Goal: Communication & Community: Participate in discussion

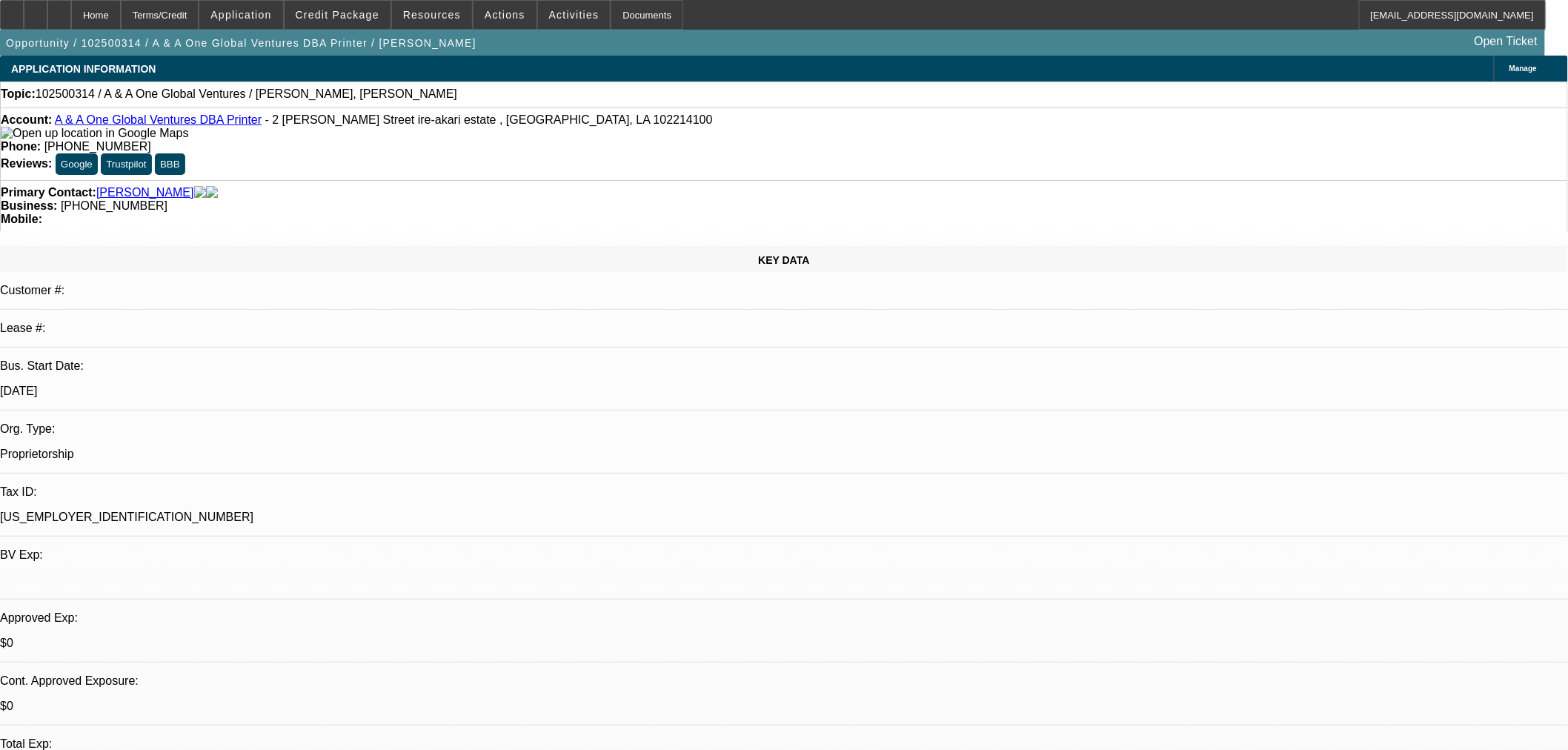
select select "0"
select select "2"
select select "0.1"
select select "4"
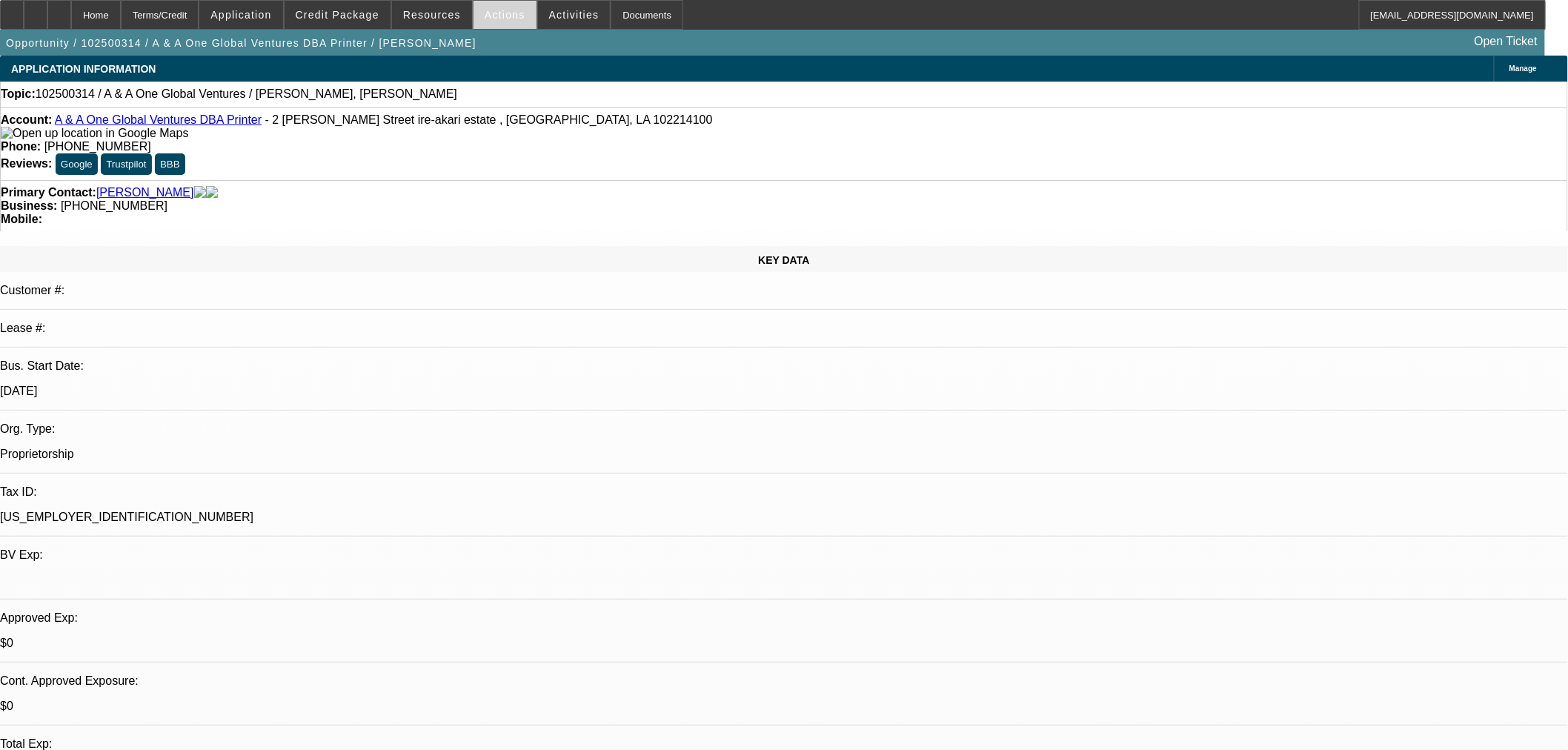
click at [501, 21] on span at bounding box center [505, 15] width 63 height 36
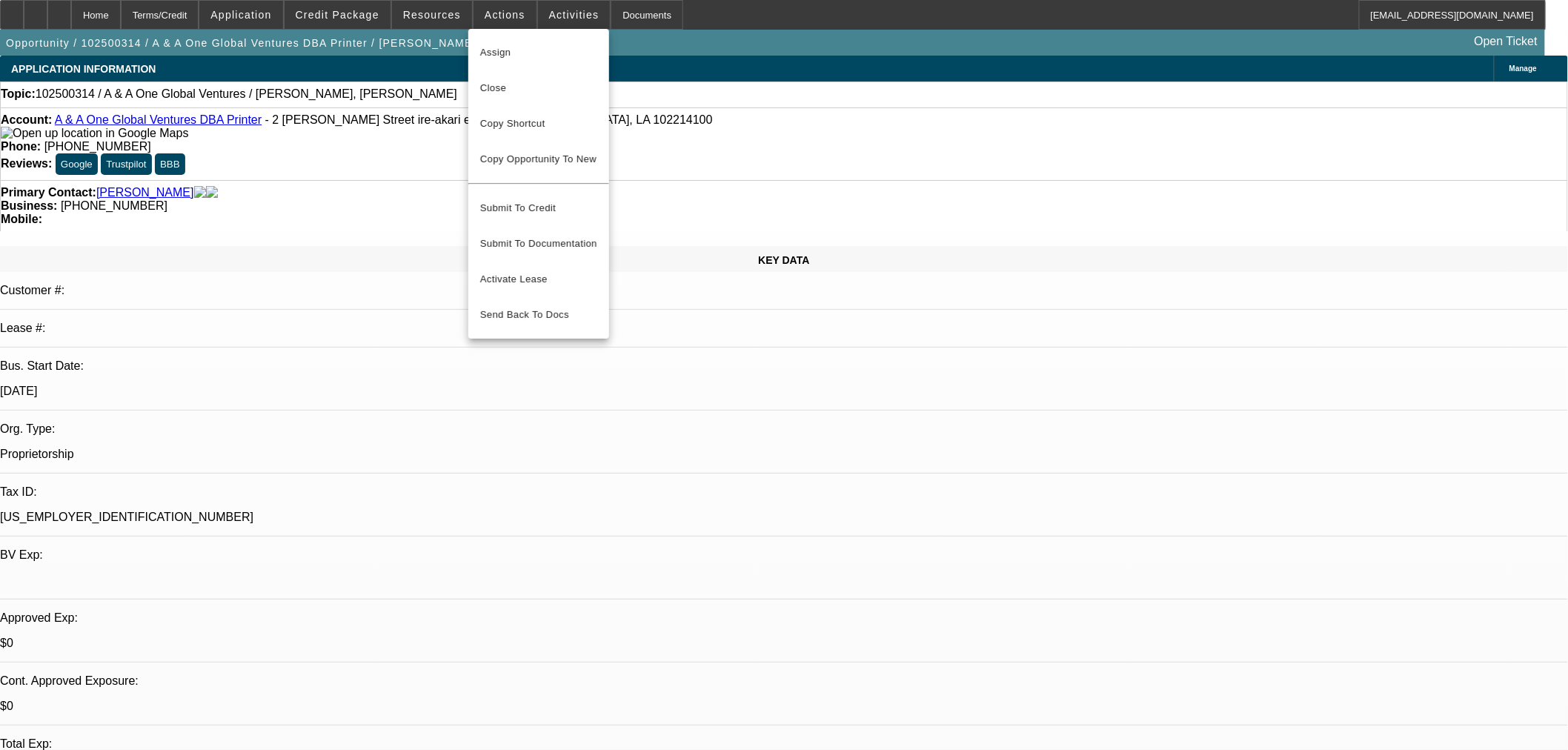
click at [537, 16] on div at bounding box center [784, 375] width 1568 height 750
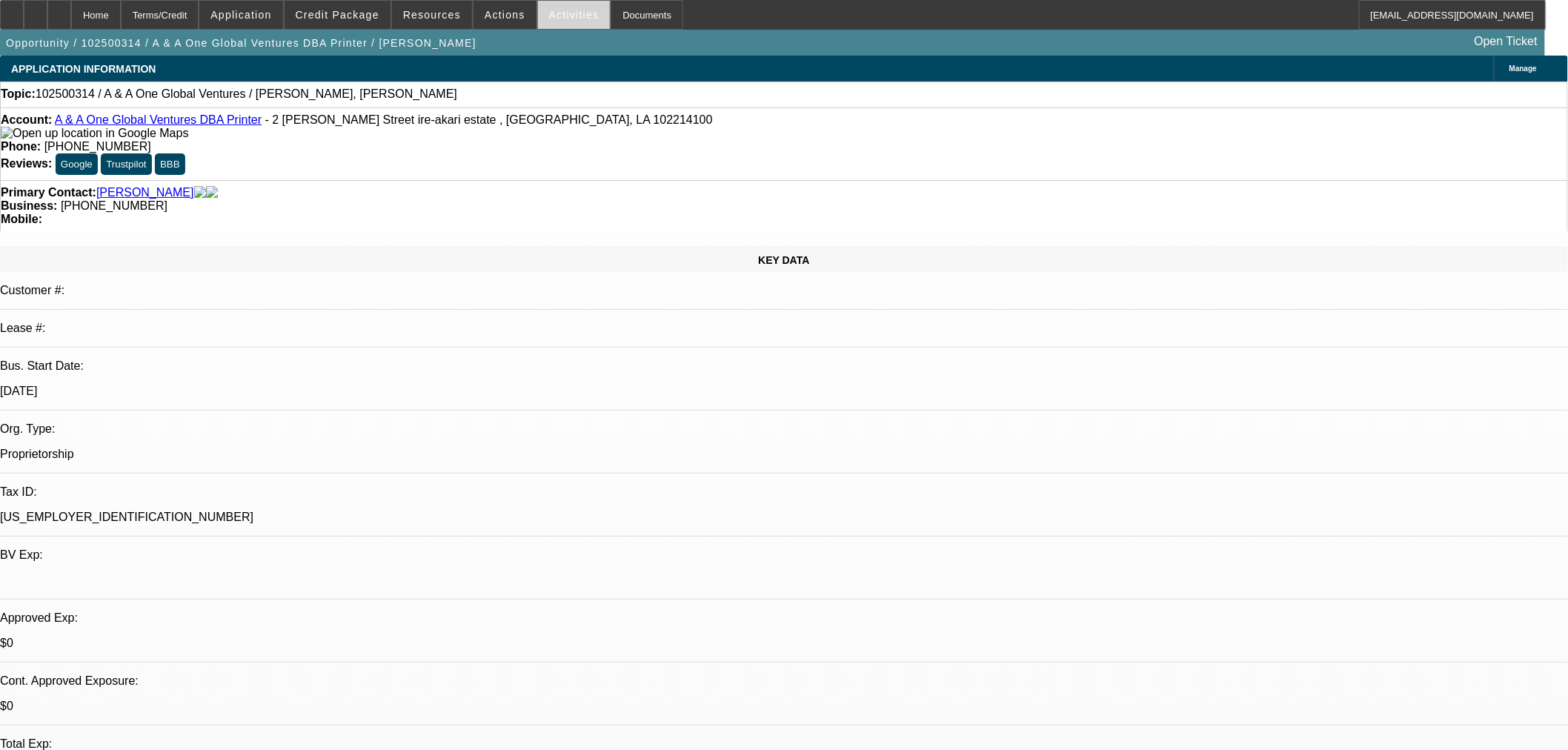
click at [549, 16] on span "Activities" at bounding box center [574, 14] width 50 height 12
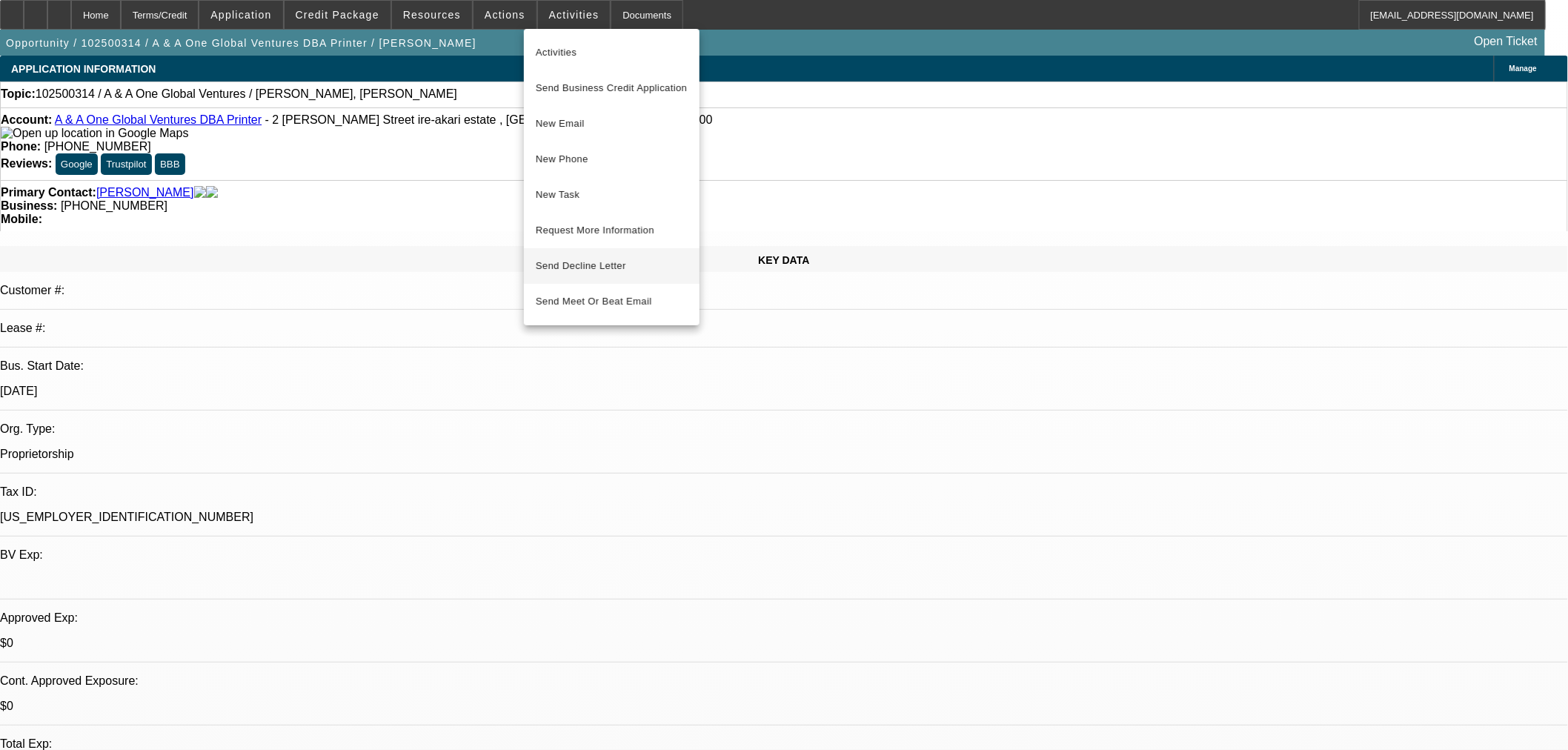
click at [670, 268] on button "Send Decline Letter" at bounding box center [611, 266] width 175 height 36
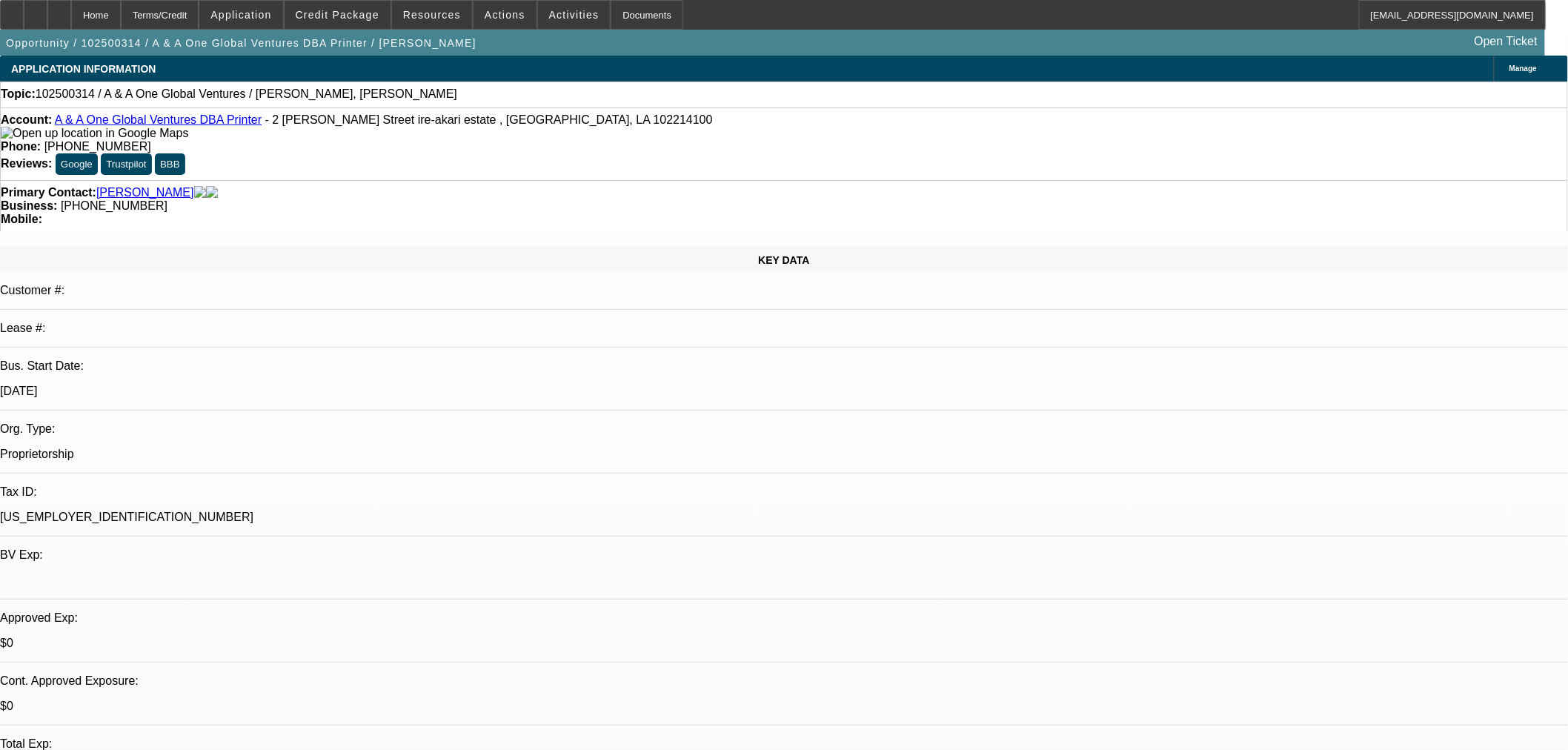
click at [369, 11] on span "Credit Package" at bounding box center [337, 14] width 83 height 12
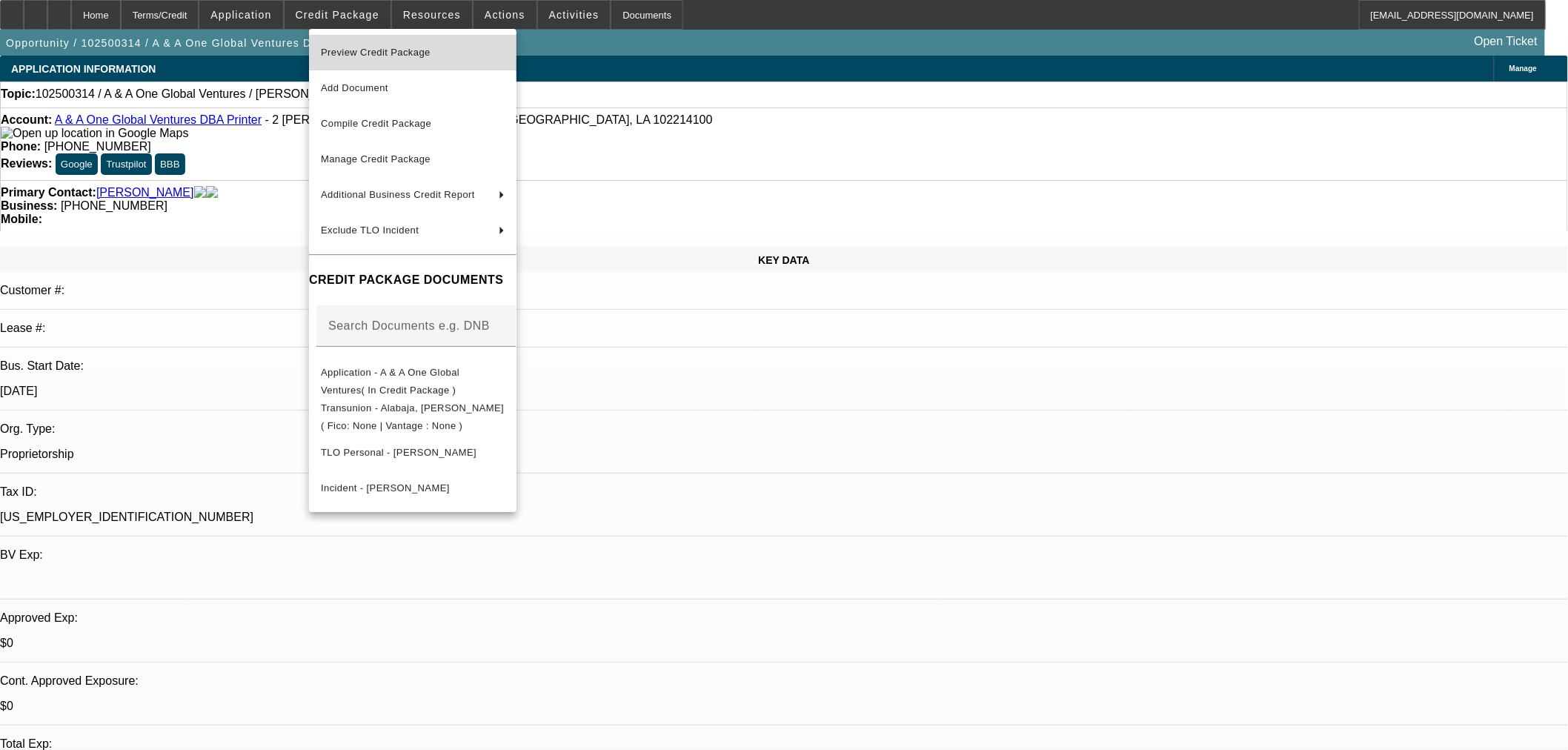
click at [375, 46] on span "Preview Credit Package" at bounding box center [412, 52] width 184 height 18
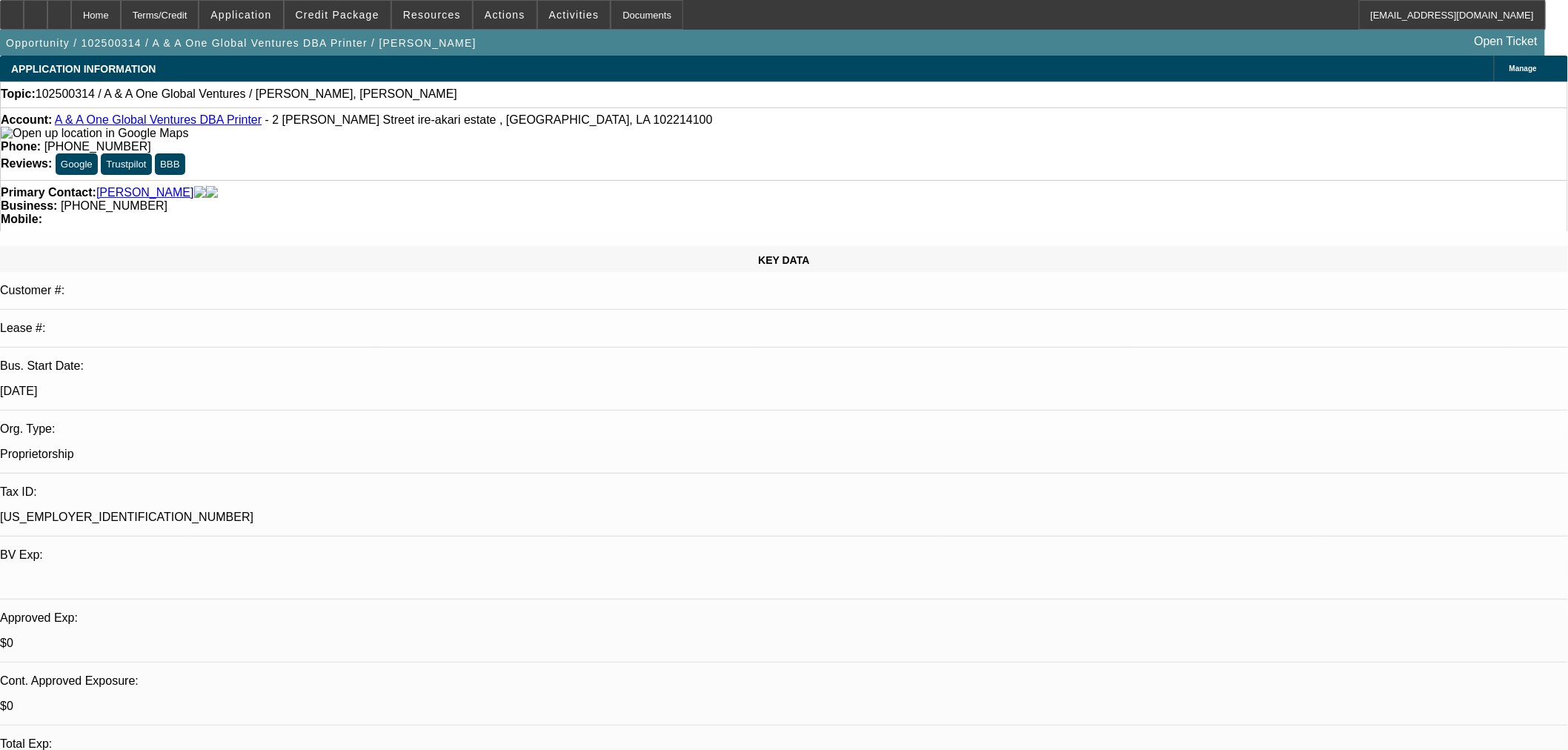
click at [1301, 266] on span "Reply All" at bounding box center [1304, 272] width 40 height 11
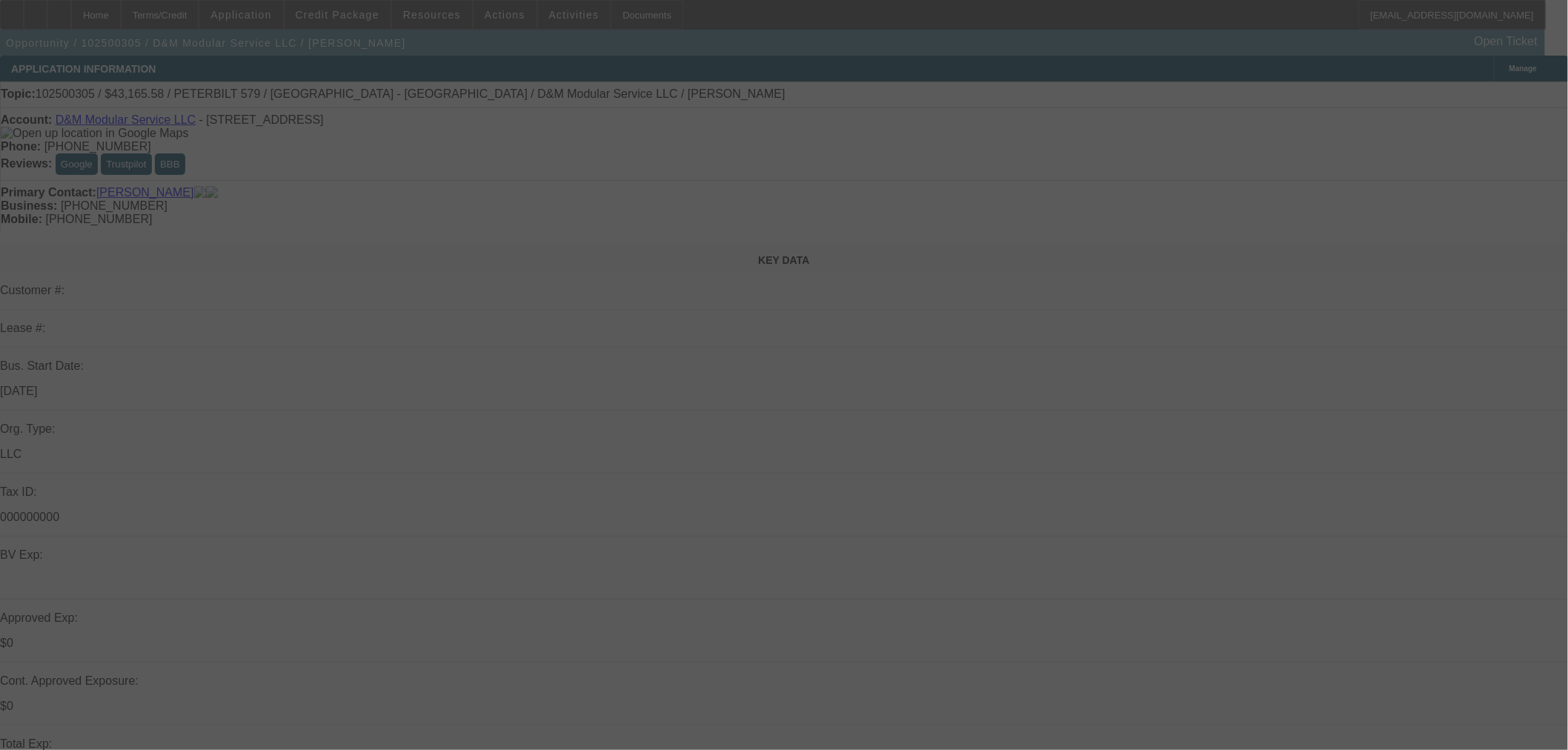
select select "0"
select select "2"
select select "0.1"
select select "4"
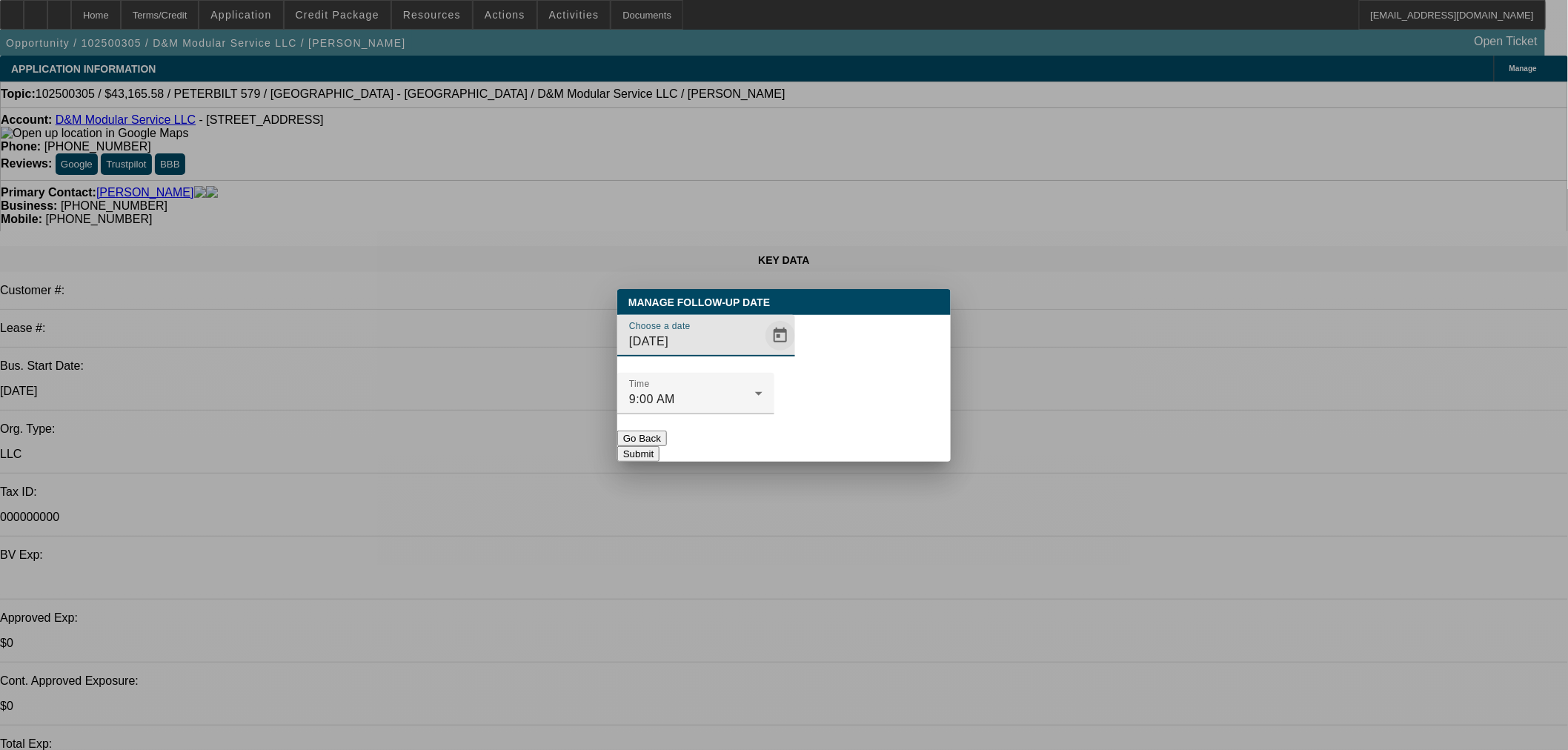
click at [762, 354] on span "Open calendar" at bounding box center [780, 336] width 36 height 36
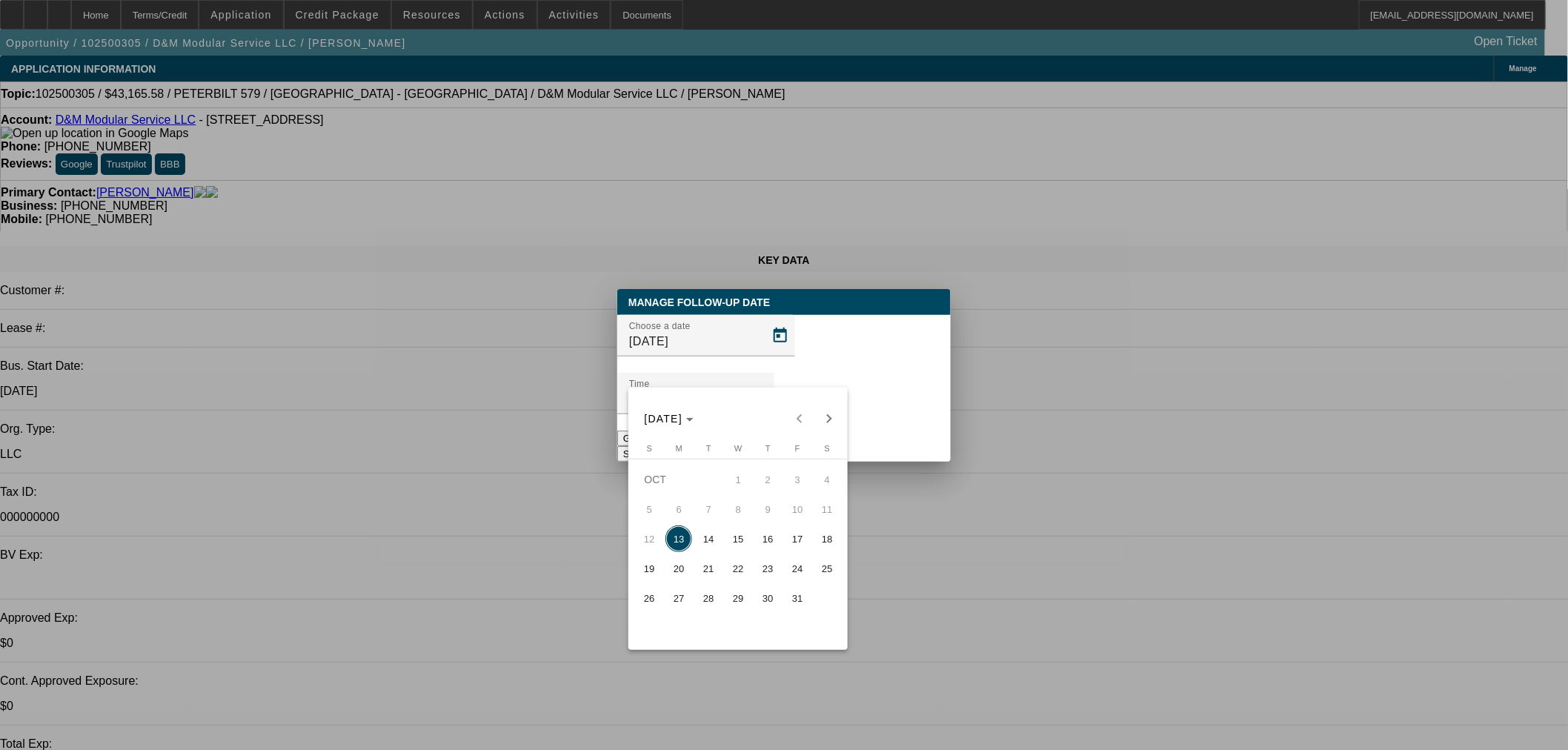
drag, startPoint x: 792, startPoint y: 538, endPoint x: 797, endPoint y: 518, distance: 20.6
click at [793, 537] on span "17" at bounding box center [797, 539] width 27 height 27
type input "10/17/2025"
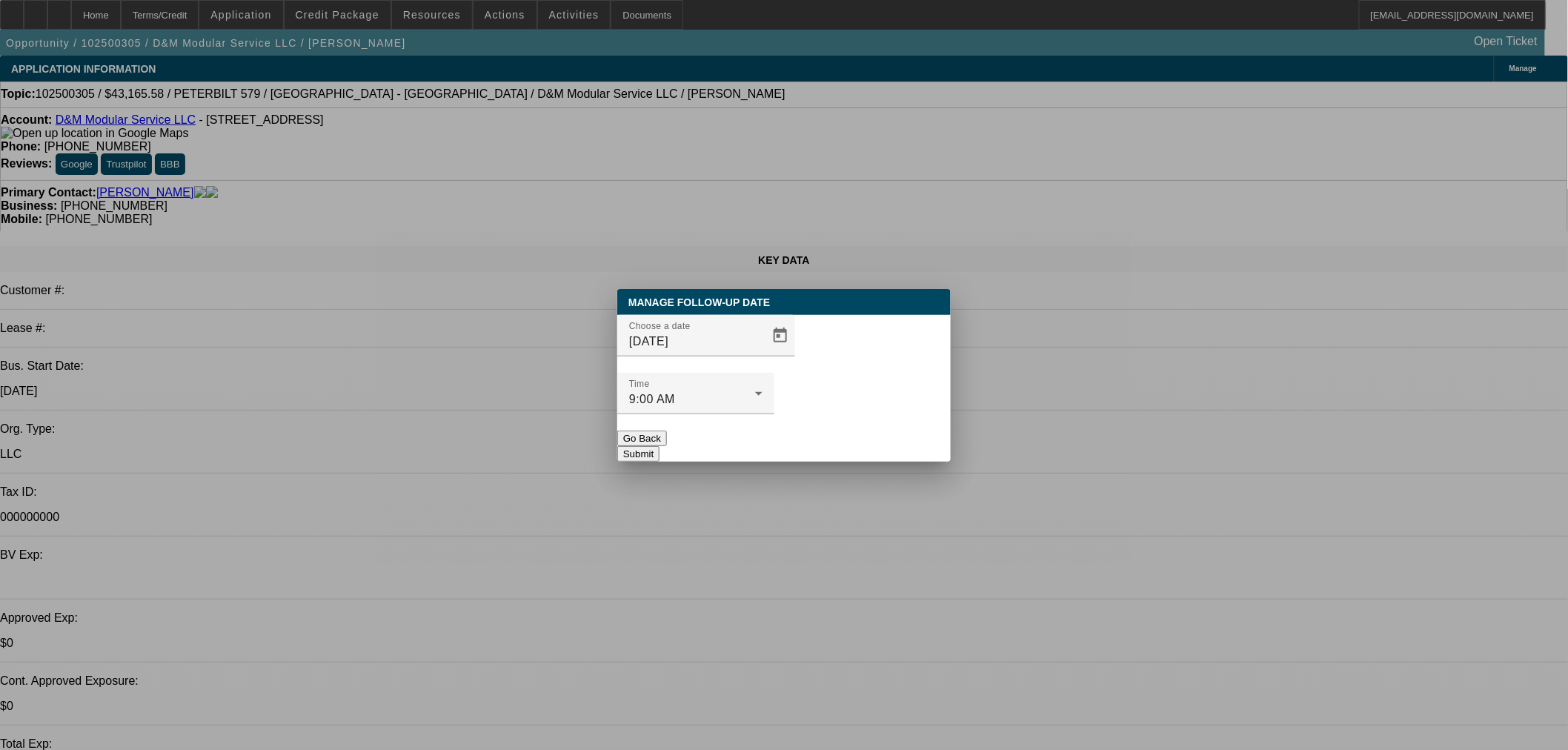
click at [660, 447] on button "Submit" at bounding box center [638, 454] width 43 height 15
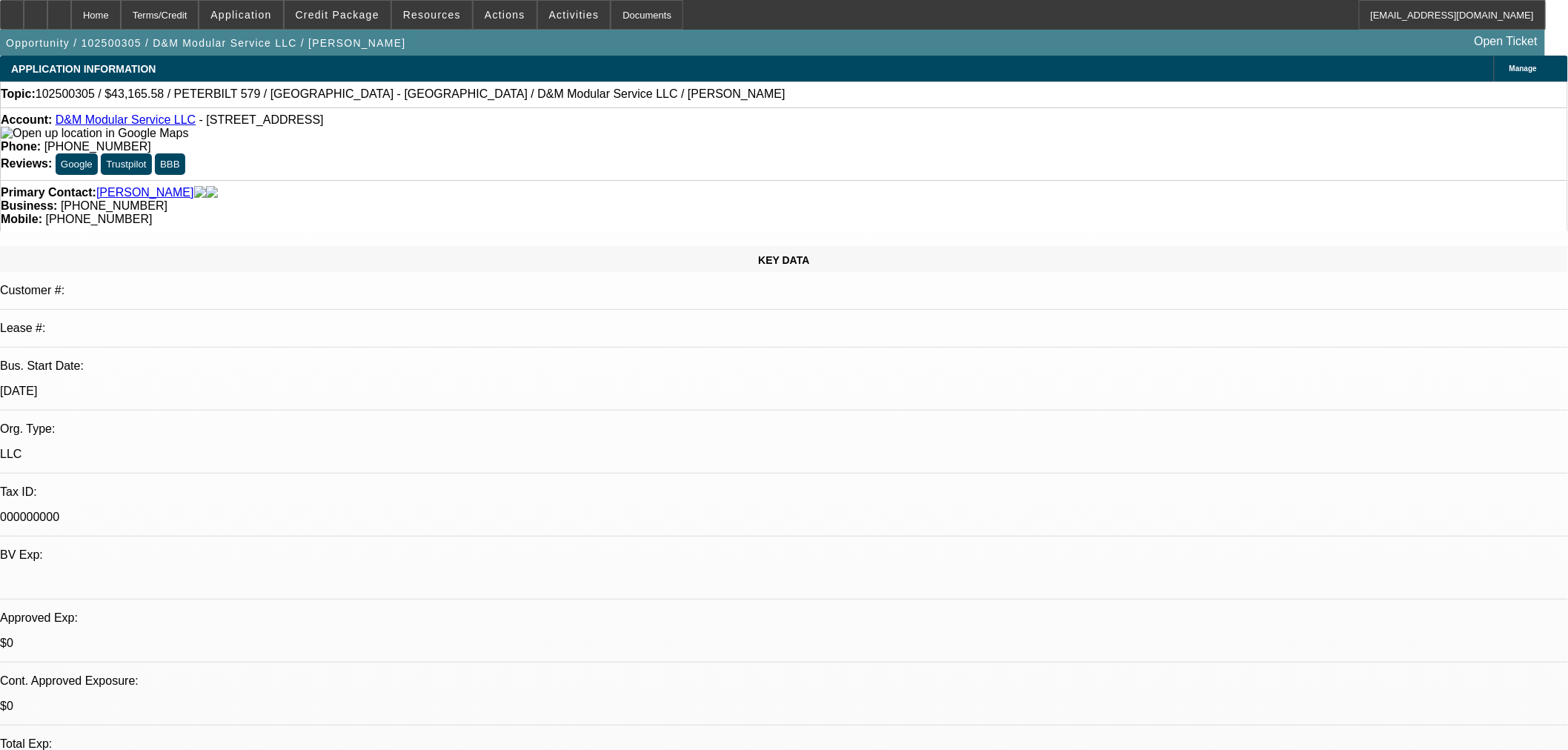
radio input "true"
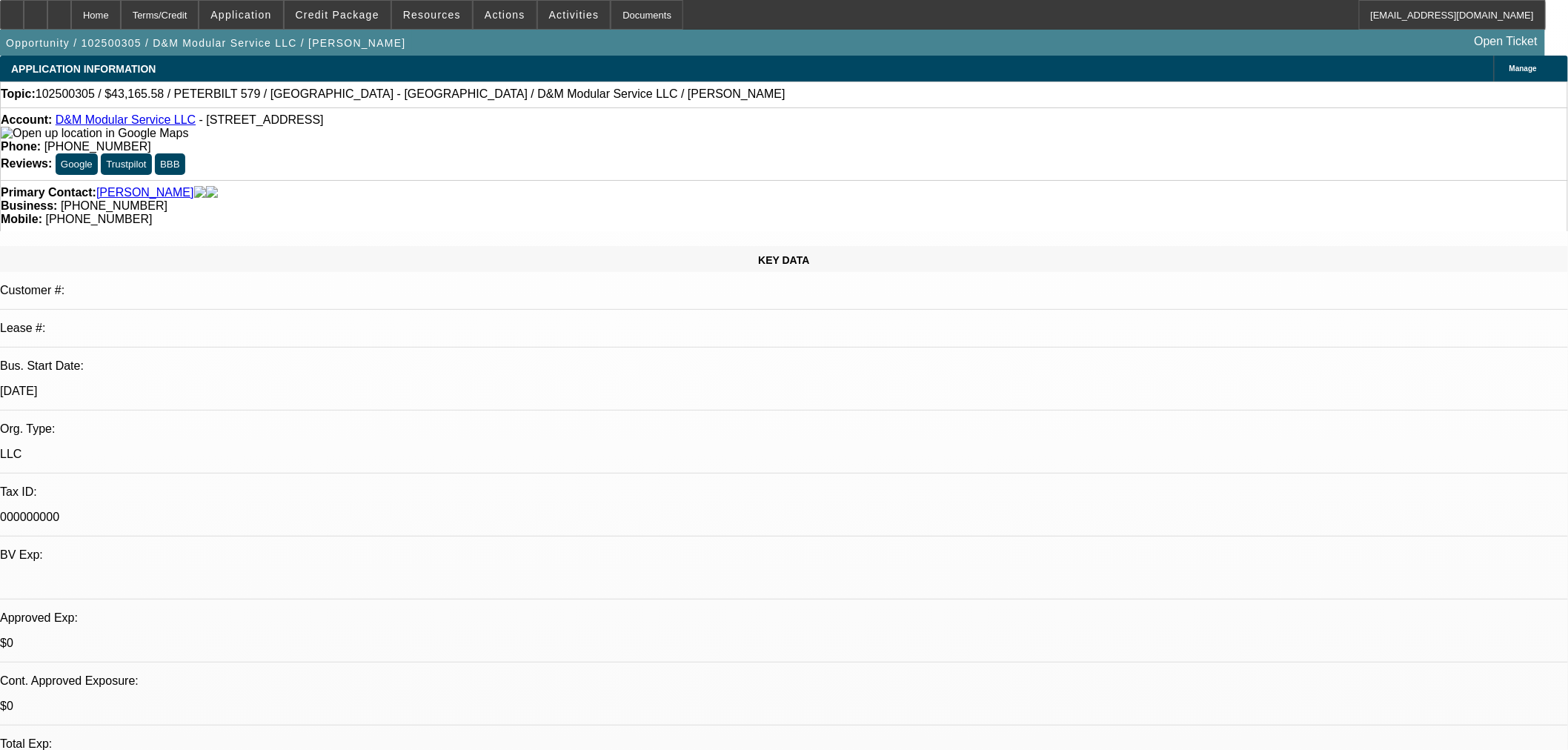
type textarea "Pretty low quality. Sent and email for some additional things. Close out at the…"
drag, startPoint x: 1469, startPoint y: 347, endPoint x: 1226, endPoint y: 314, distance: 245.2
radio input "true"
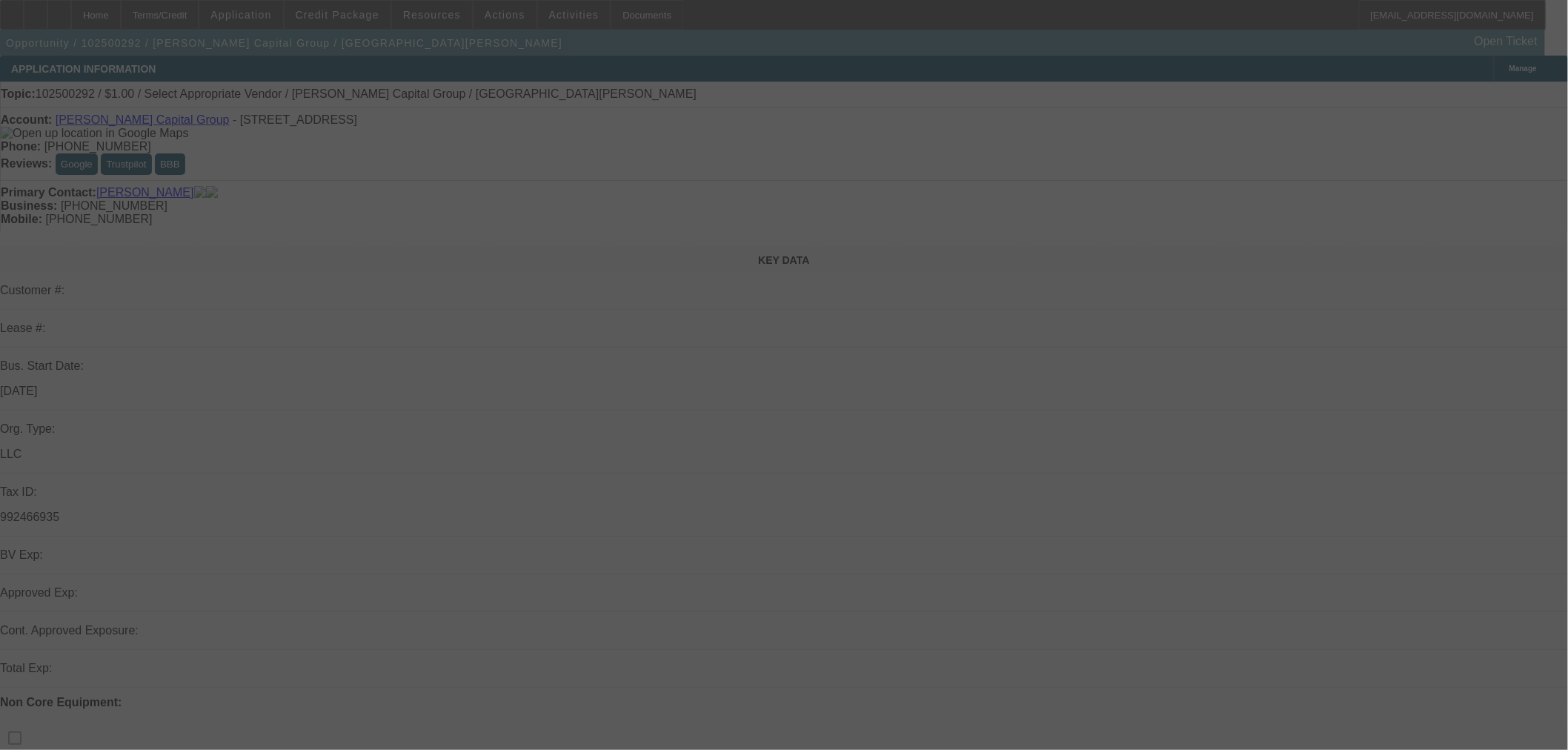
select select "0"
select select "2"
select select "0.1"
select select "4"
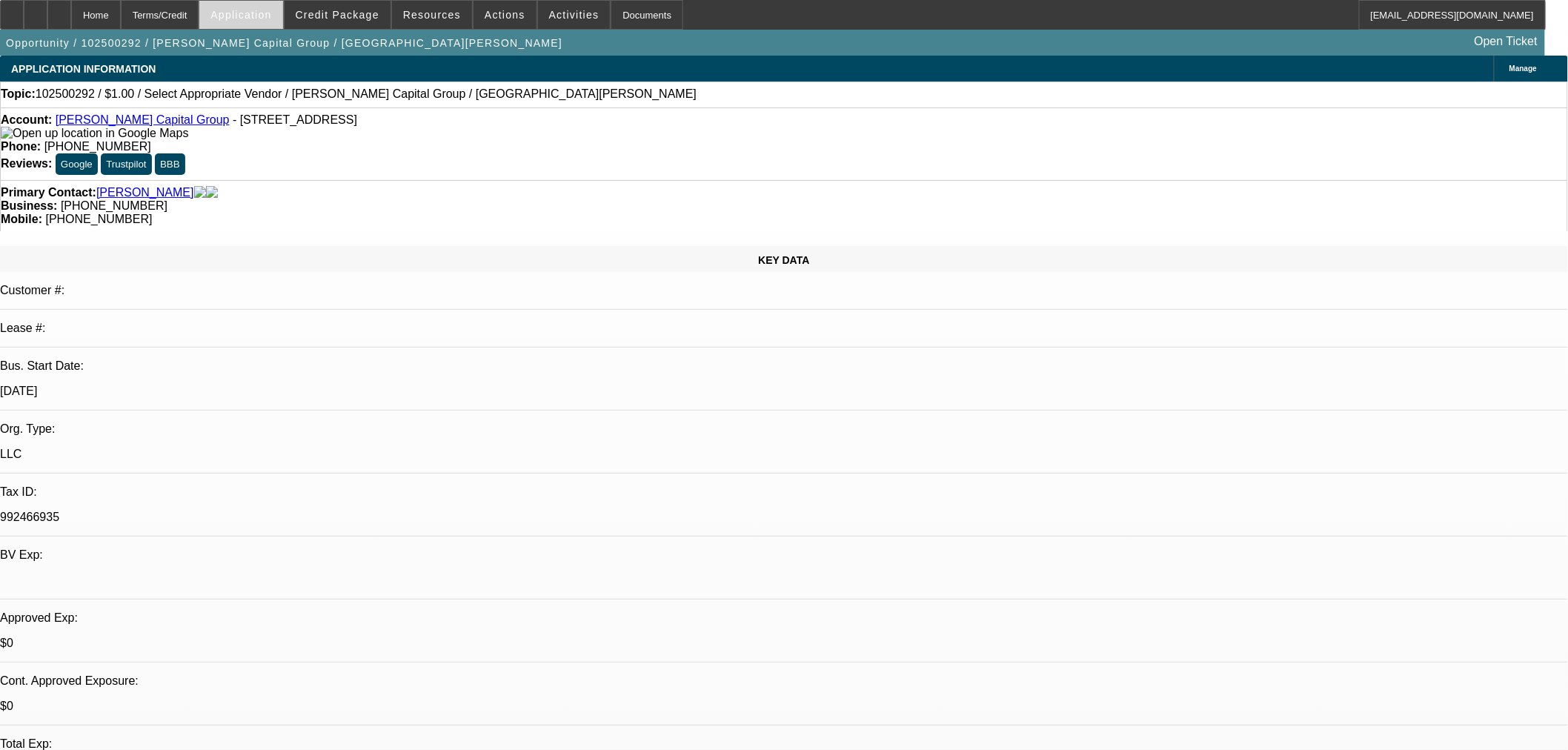
click at [271, 19] on span "Application" at bounding box center [241, 14] width 61 height 12
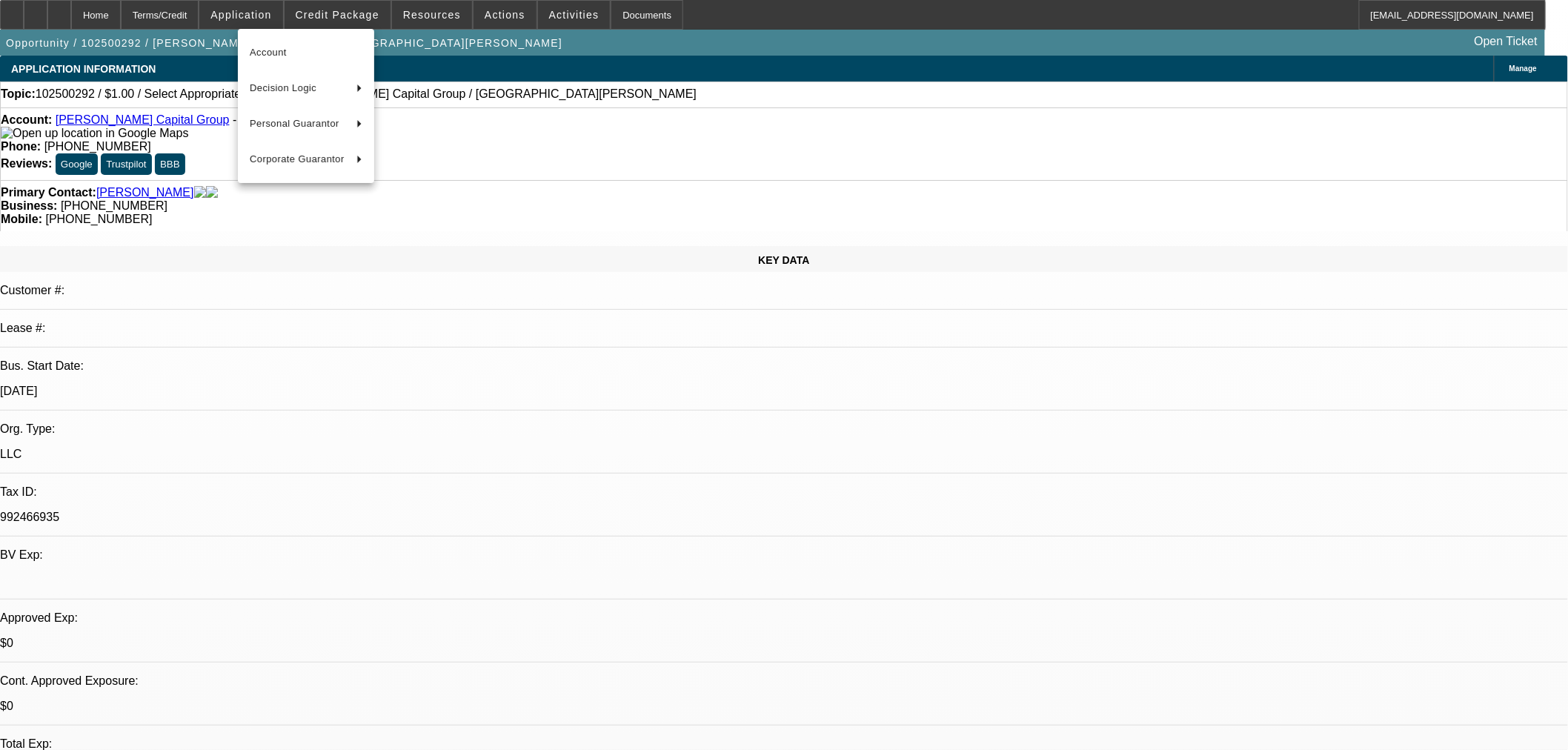
click at [357, 12] on div at bounding box center [784, 375] width 1568 height 750
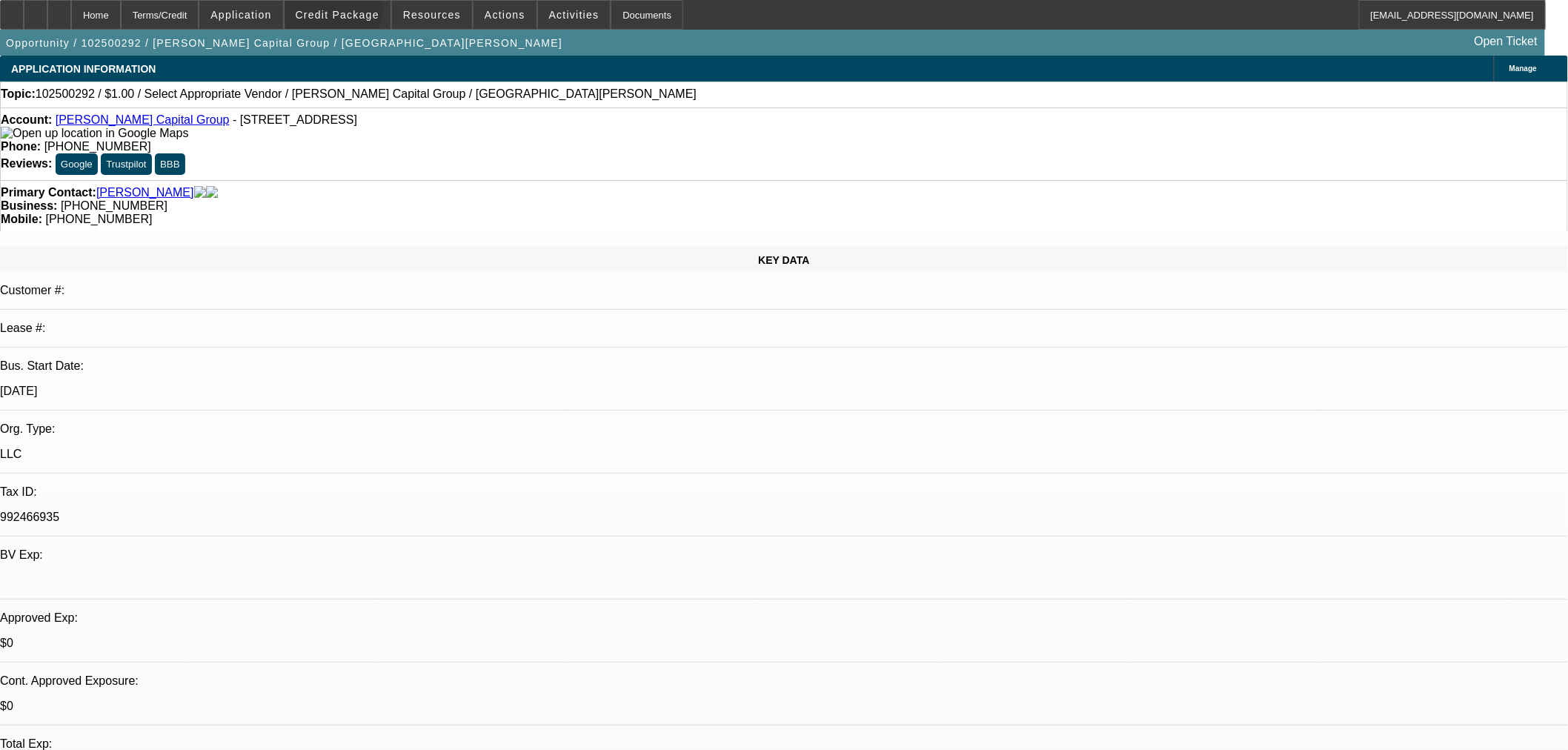
click at [357, 12] on span "Credit Package" at bounding box center [337, 14] width 83 height 12
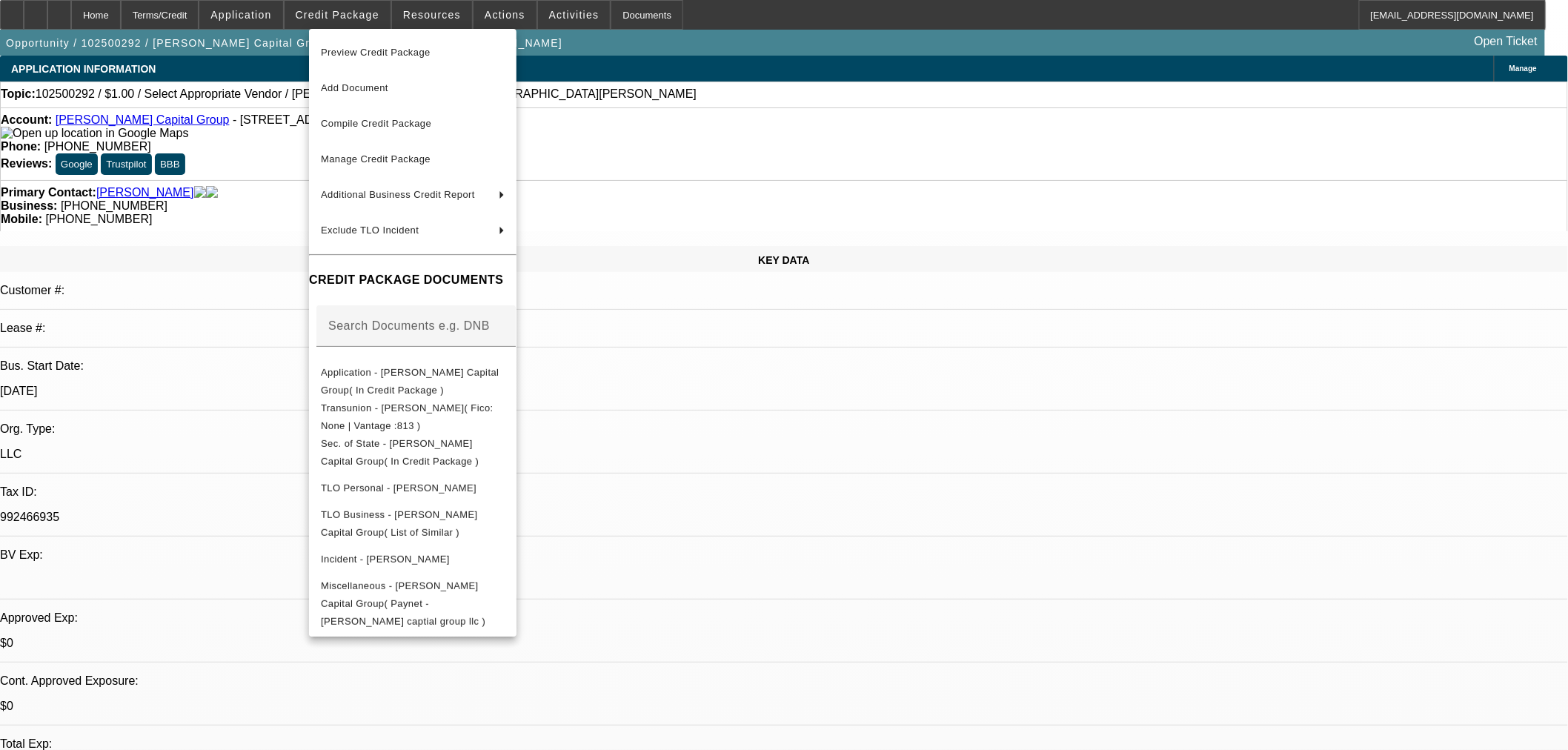
click at [366, 56] on span "Preview Credit Package" at bounding box center [375, 52] width 110 height 11
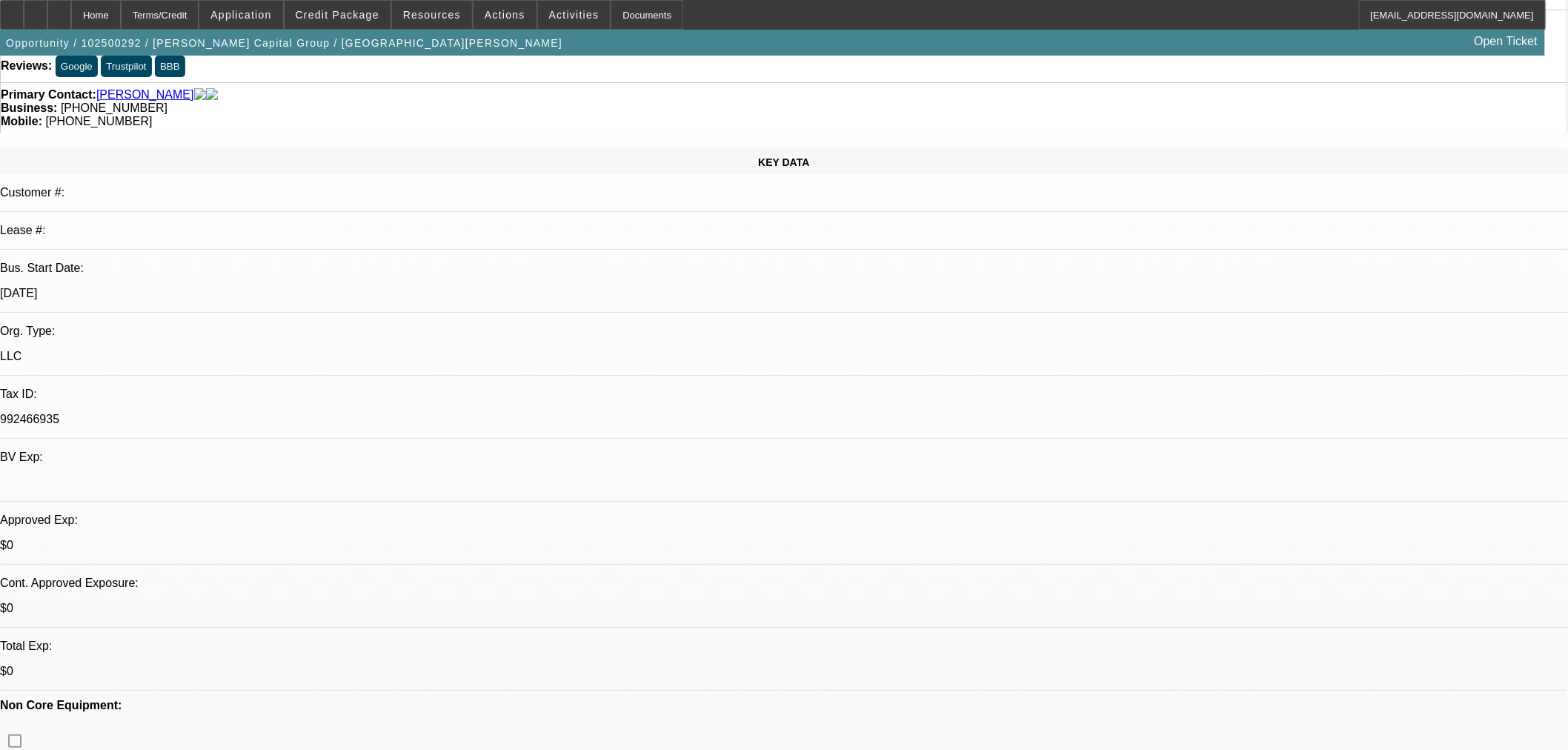
scroll to position [137, 0]
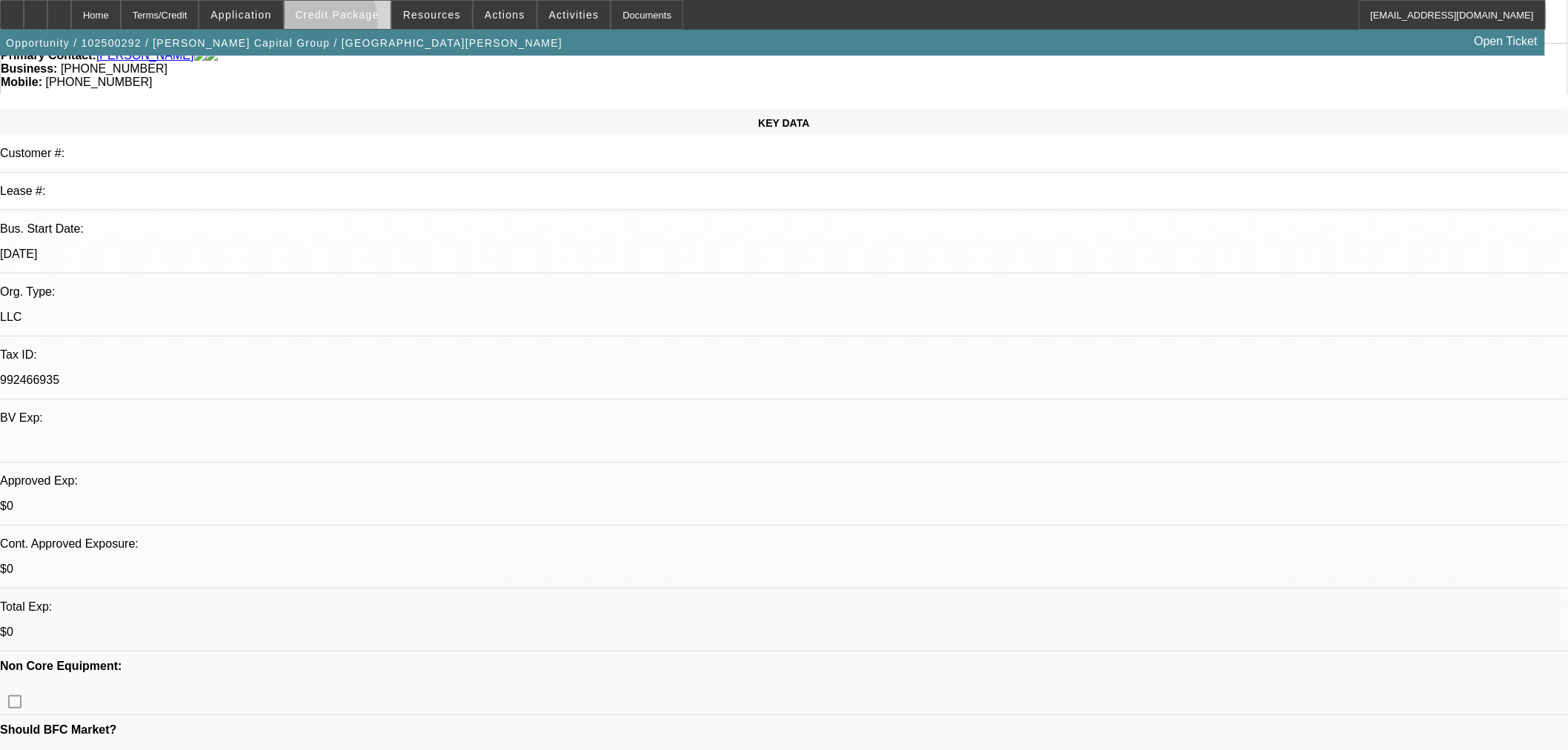
click at [354, 24] on span at bounding box center [337, 15] width 106 height 36
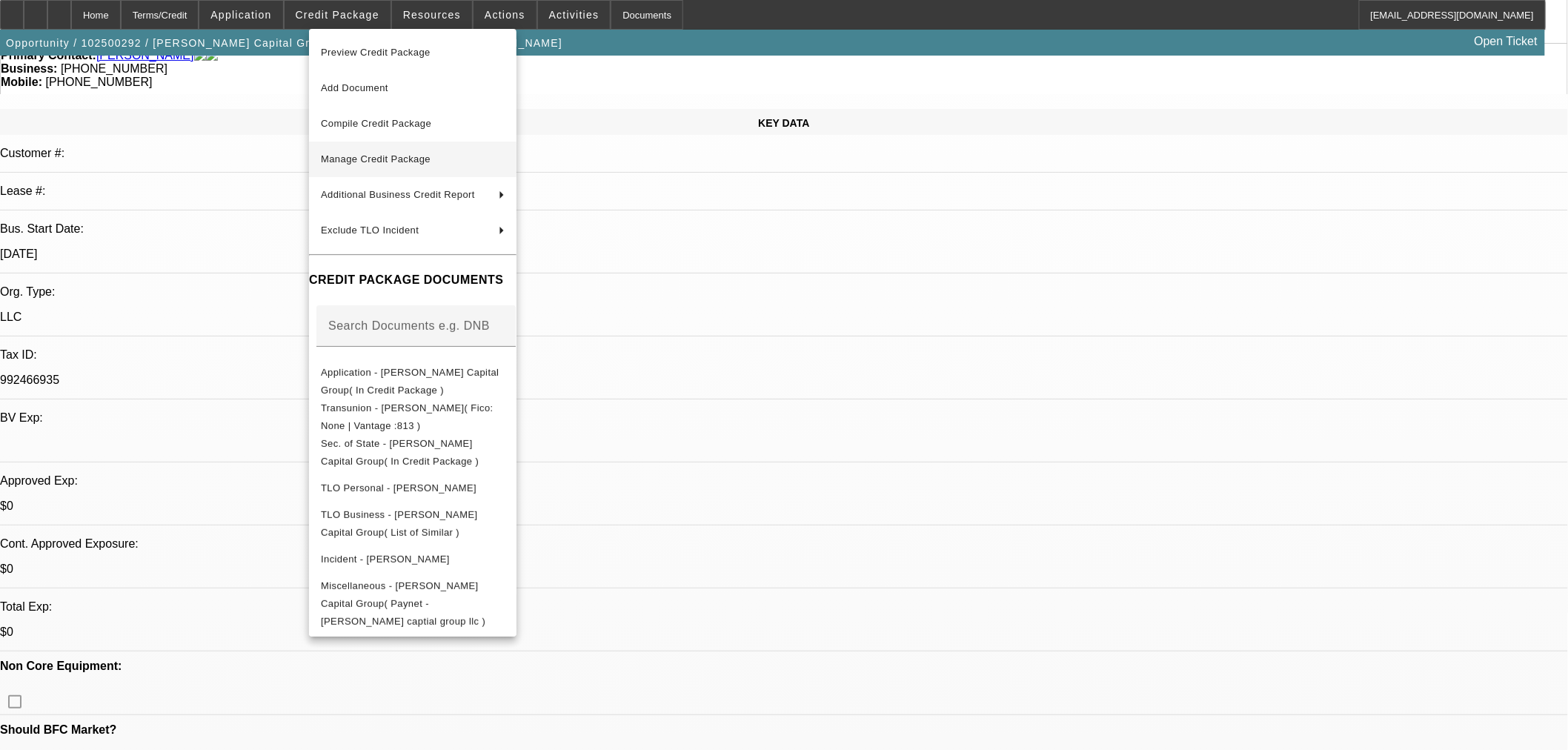
click at [455, 159] on span "Manage Credit Package" at bounding box center [412, 159] width 184 height 18
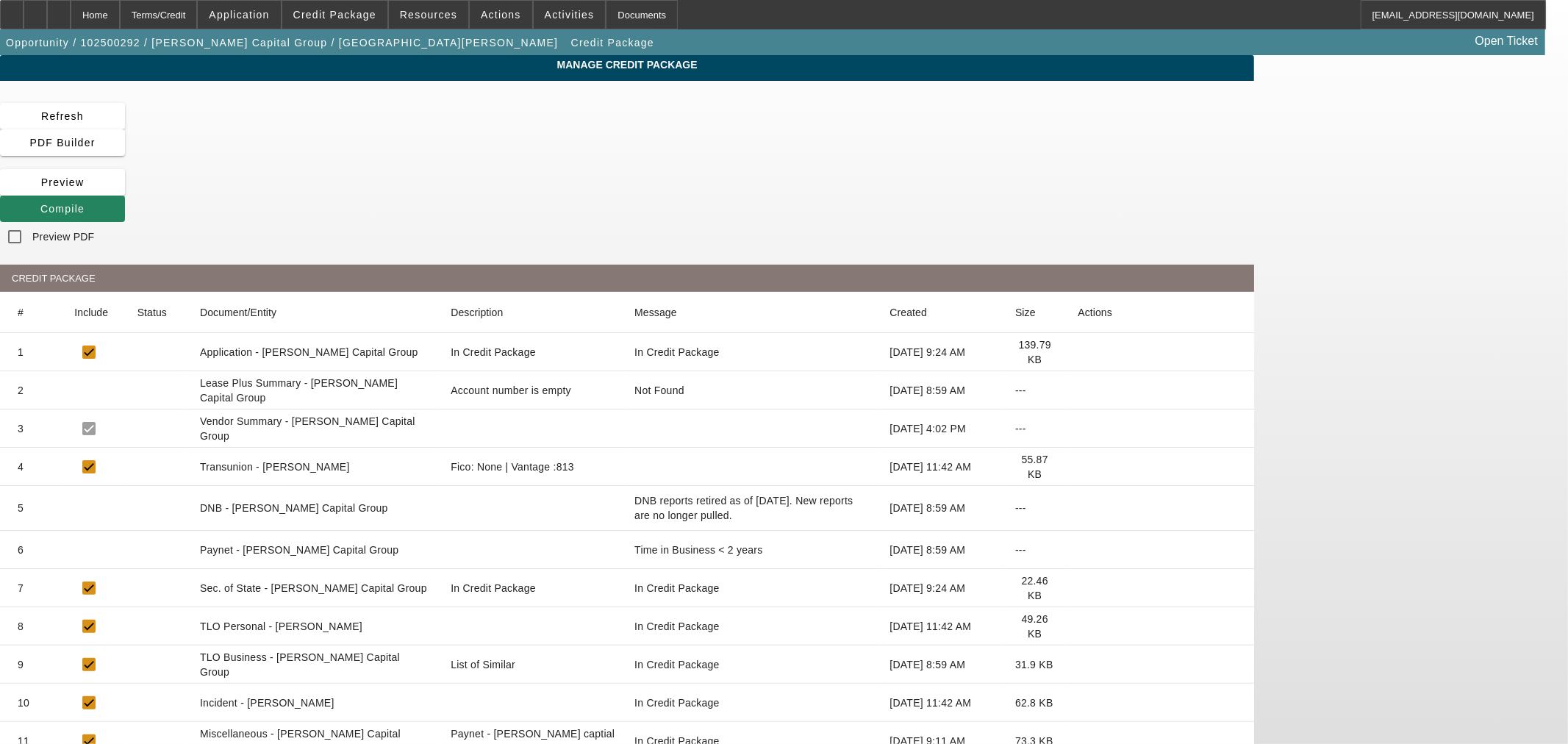
drag, startPoint x: 133, startPoint y: 12, endPoint x: 420, endPoint y: 39, distance: 288.3
click at [119, 12] on div "Home" at bounding box center [95, 14] width 49 height 29
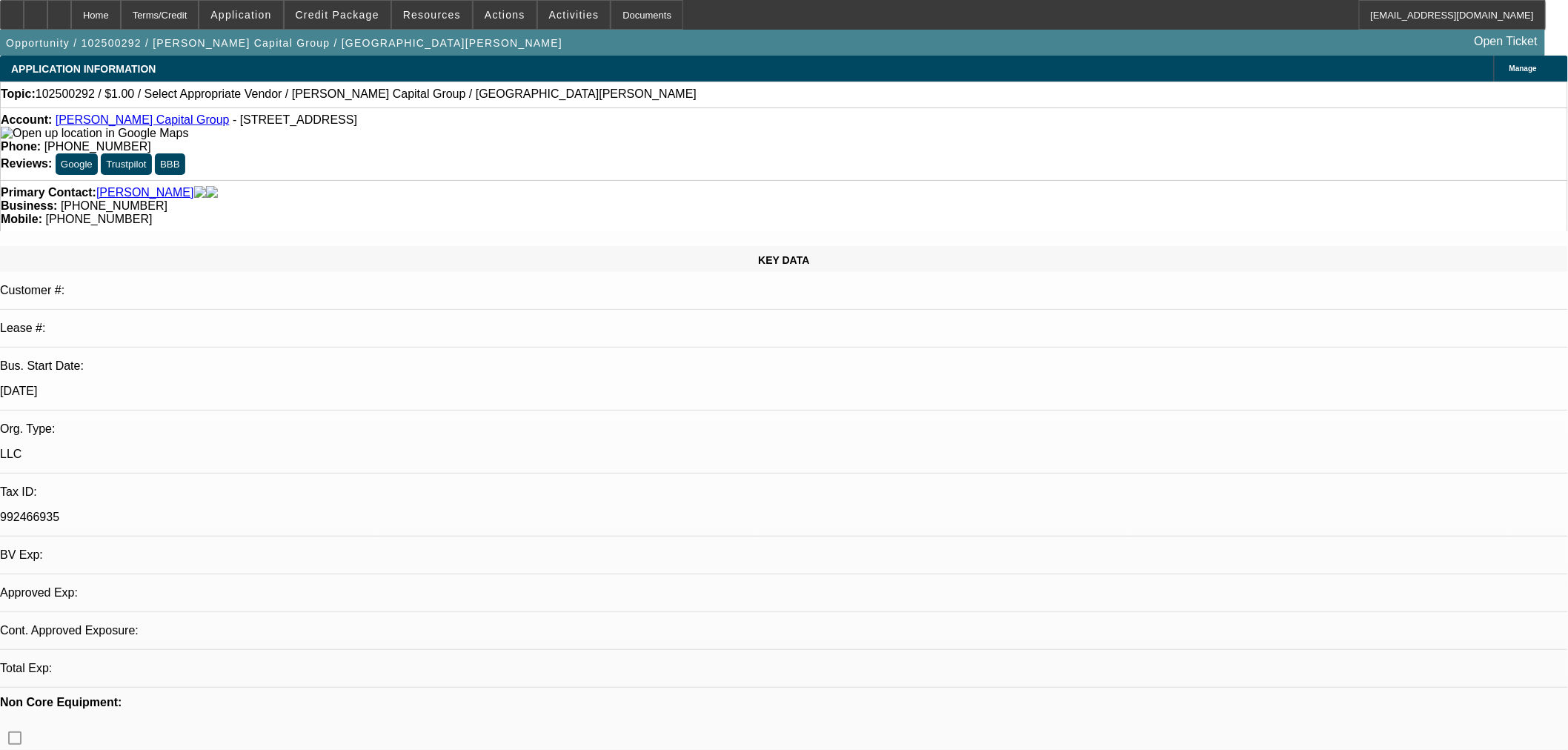
select select "0"
select select "2"
select select "0.1"
select select "4"
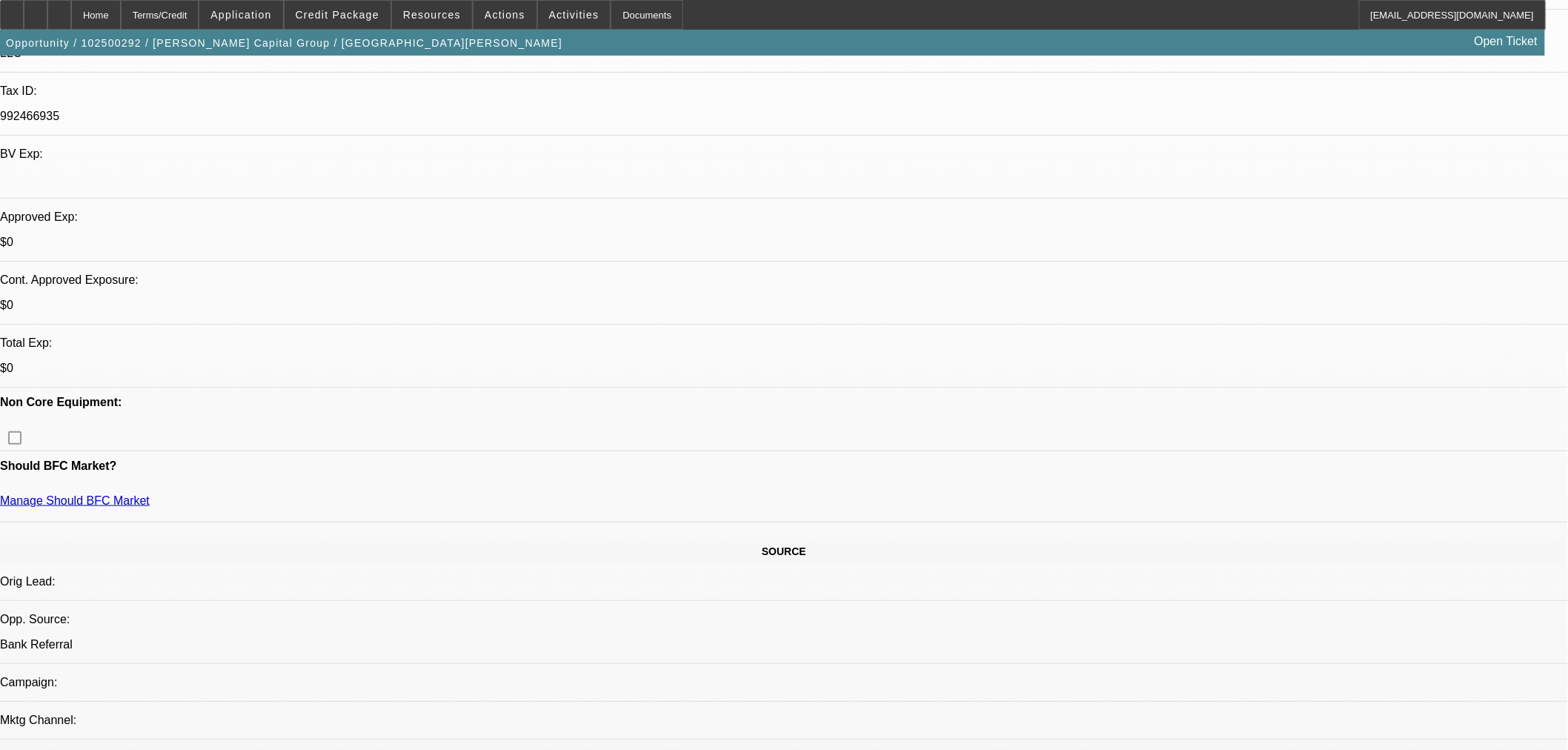
scroll to position [412, 0]
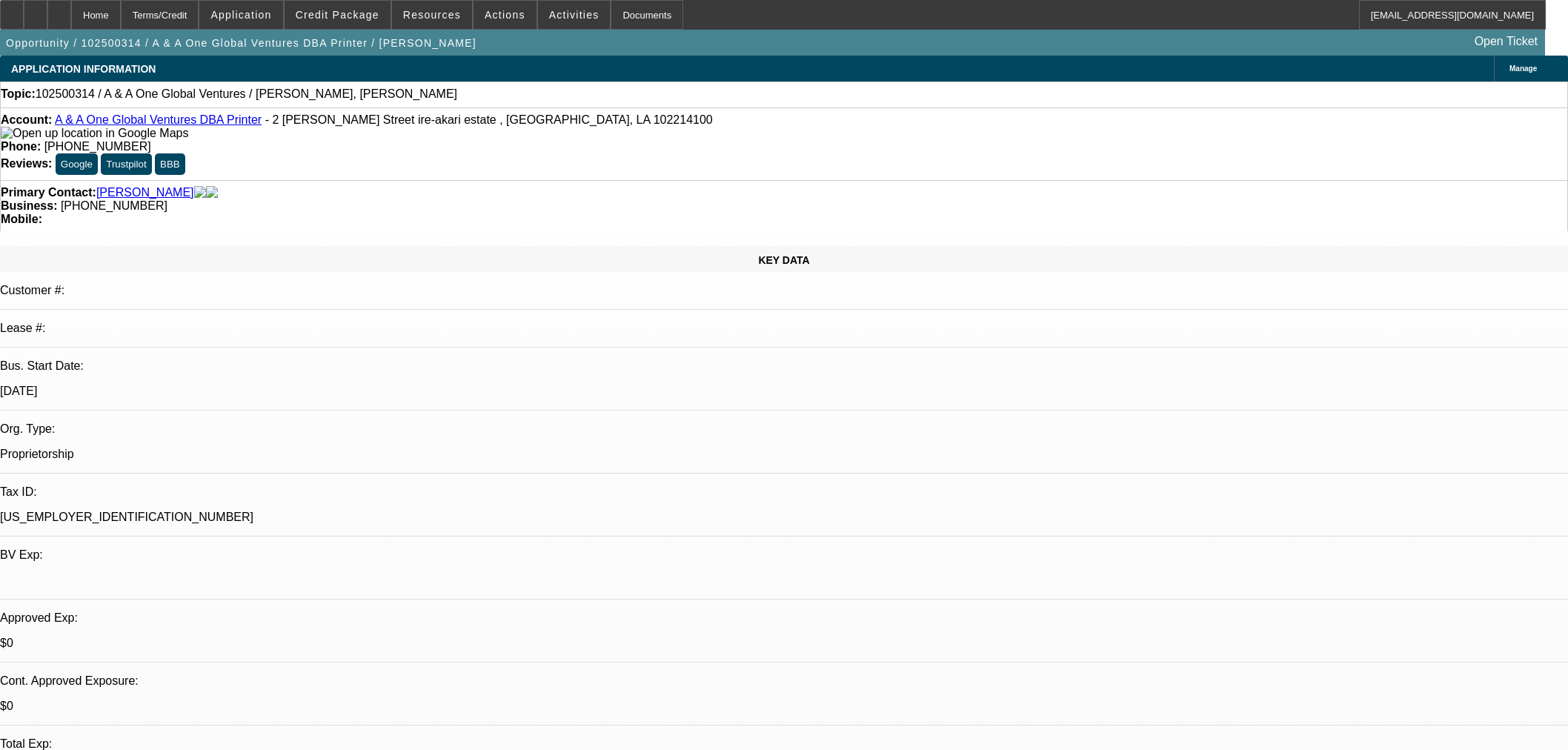
select select "0"
select select "2"
select select "0.1"
select select "4"
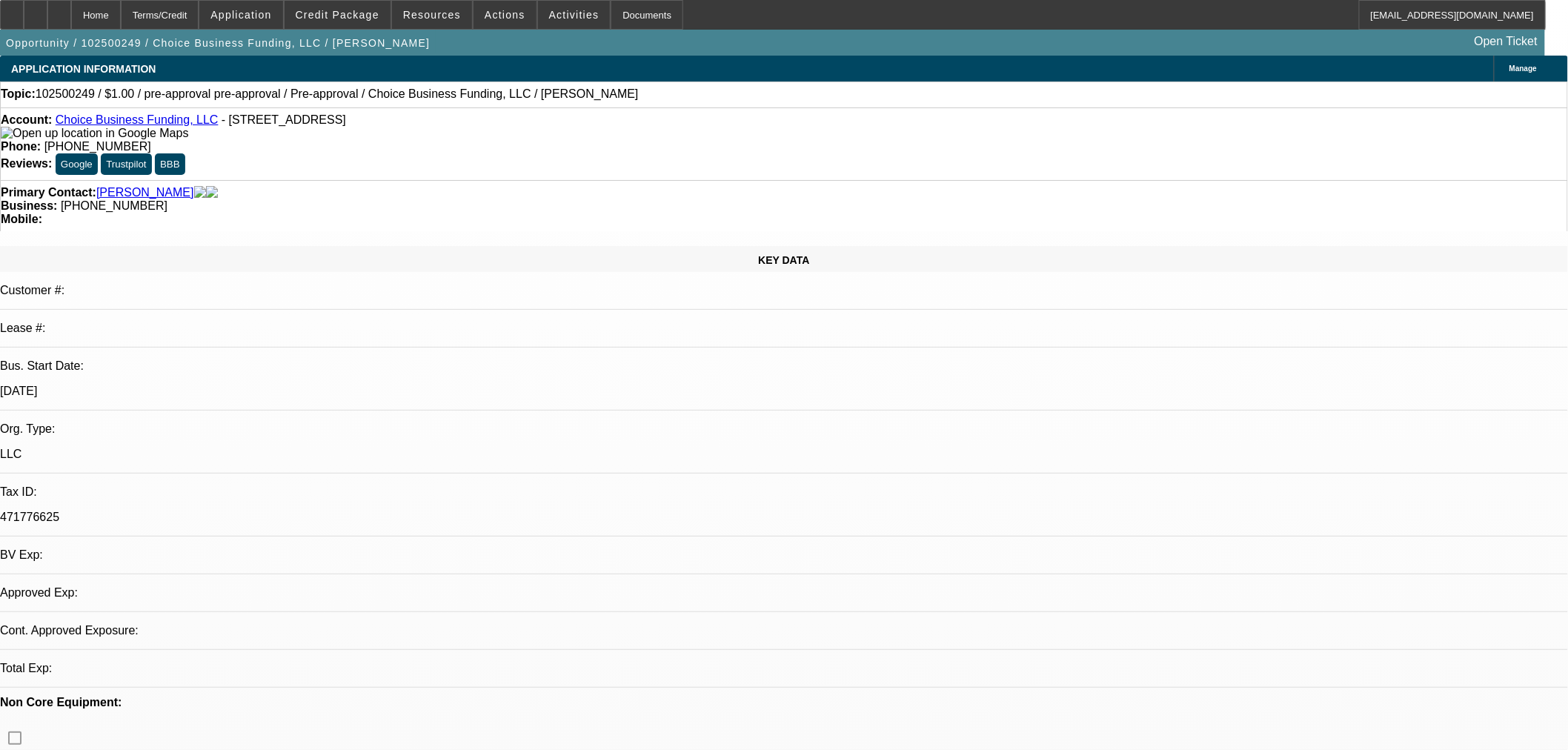
select select "0"
select select "2"
select select "0"
select select "6"
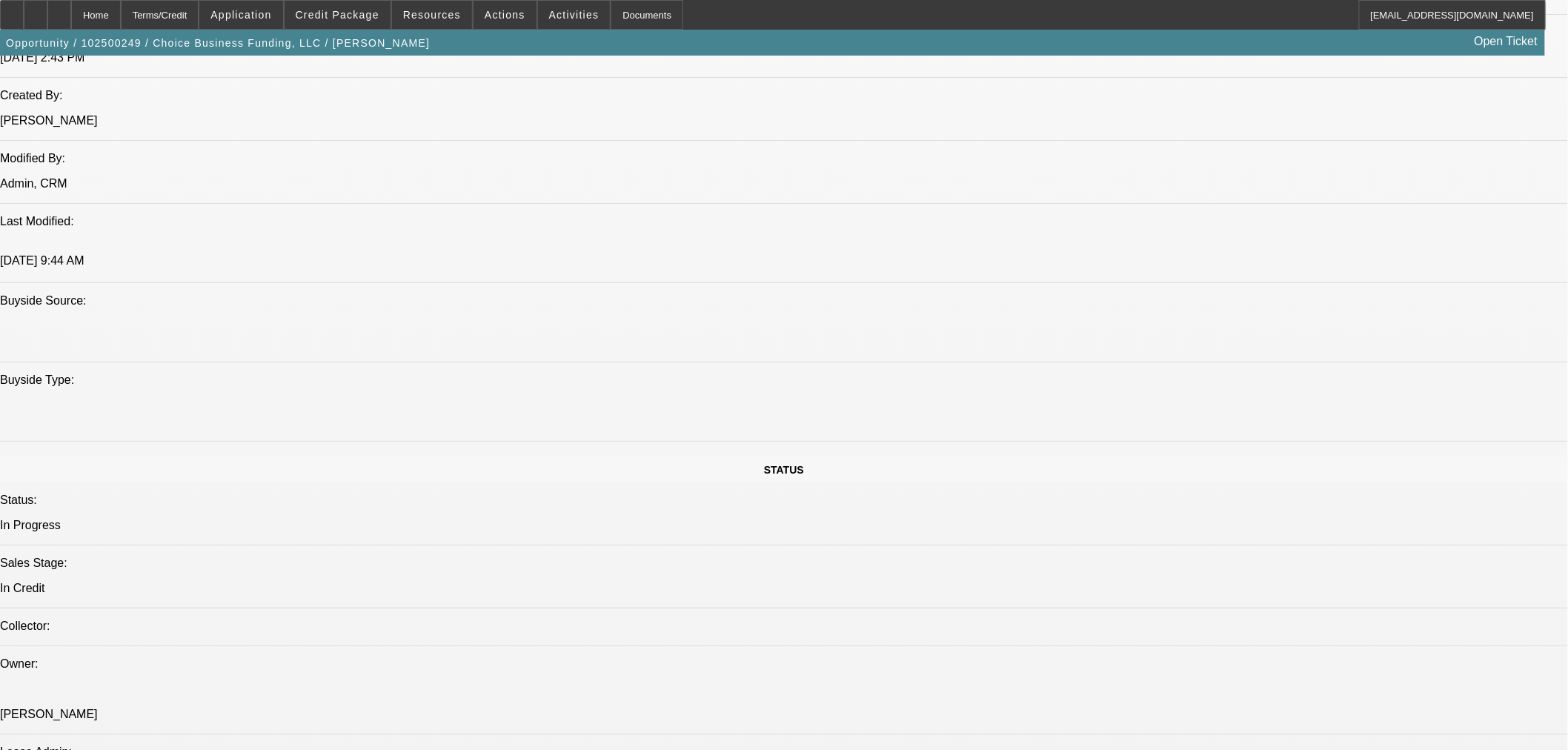
scroll to position [1098, 0]
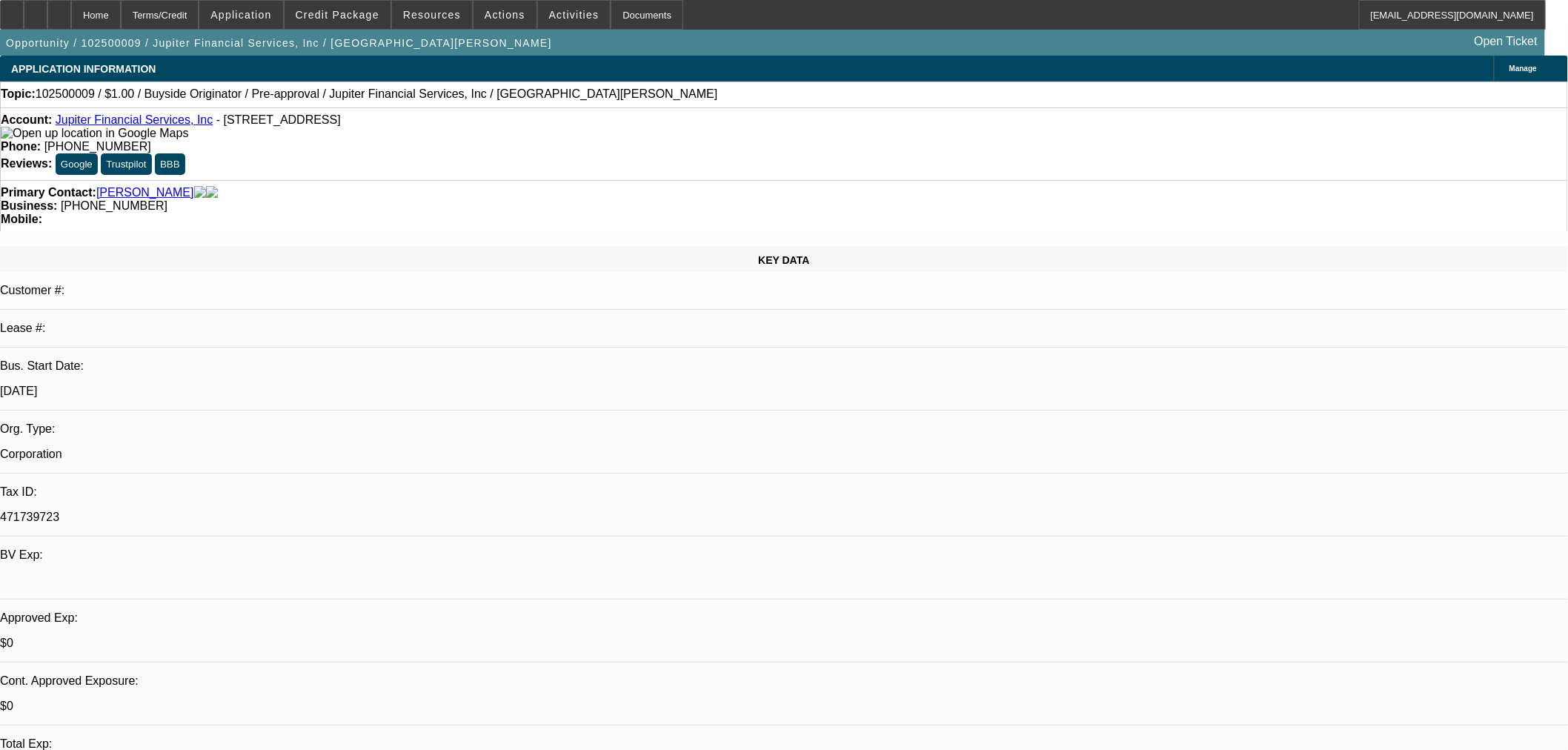
select select "0"
select select "2"
select select "0"
select select "6"
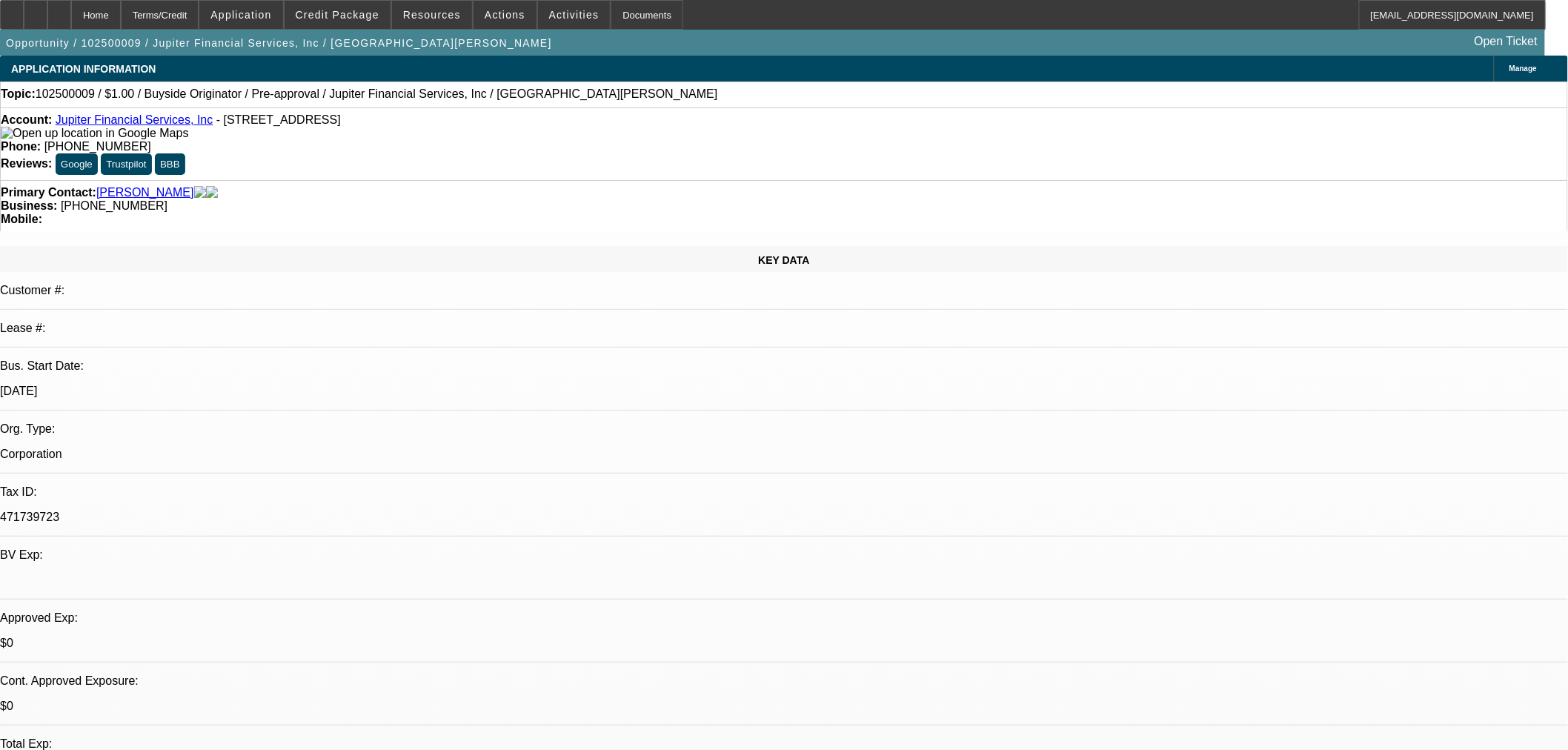
select select "0"
select select "2"
select select "0"
select select "6"
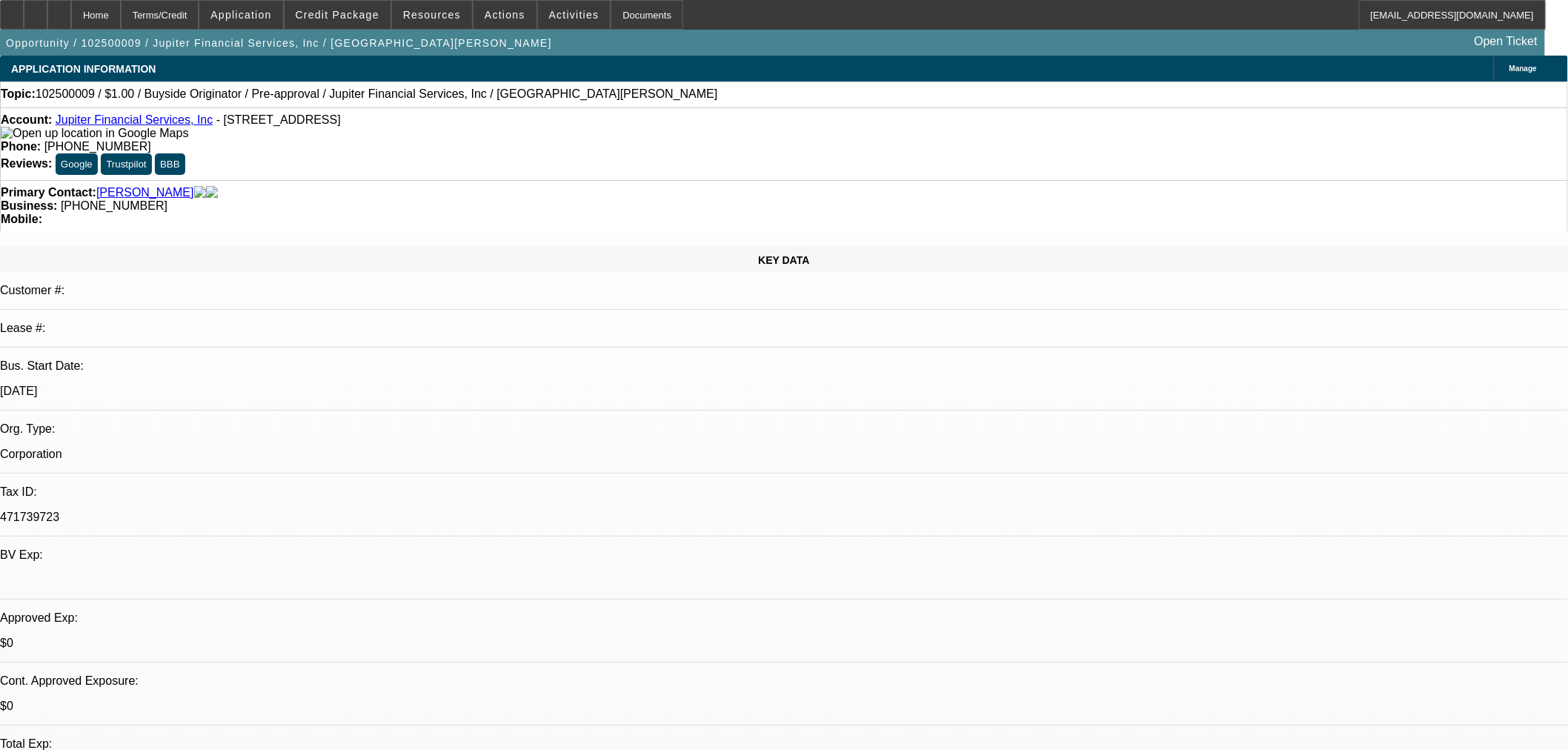
select select "0"
select select "2"
select select "0"
select select "6"
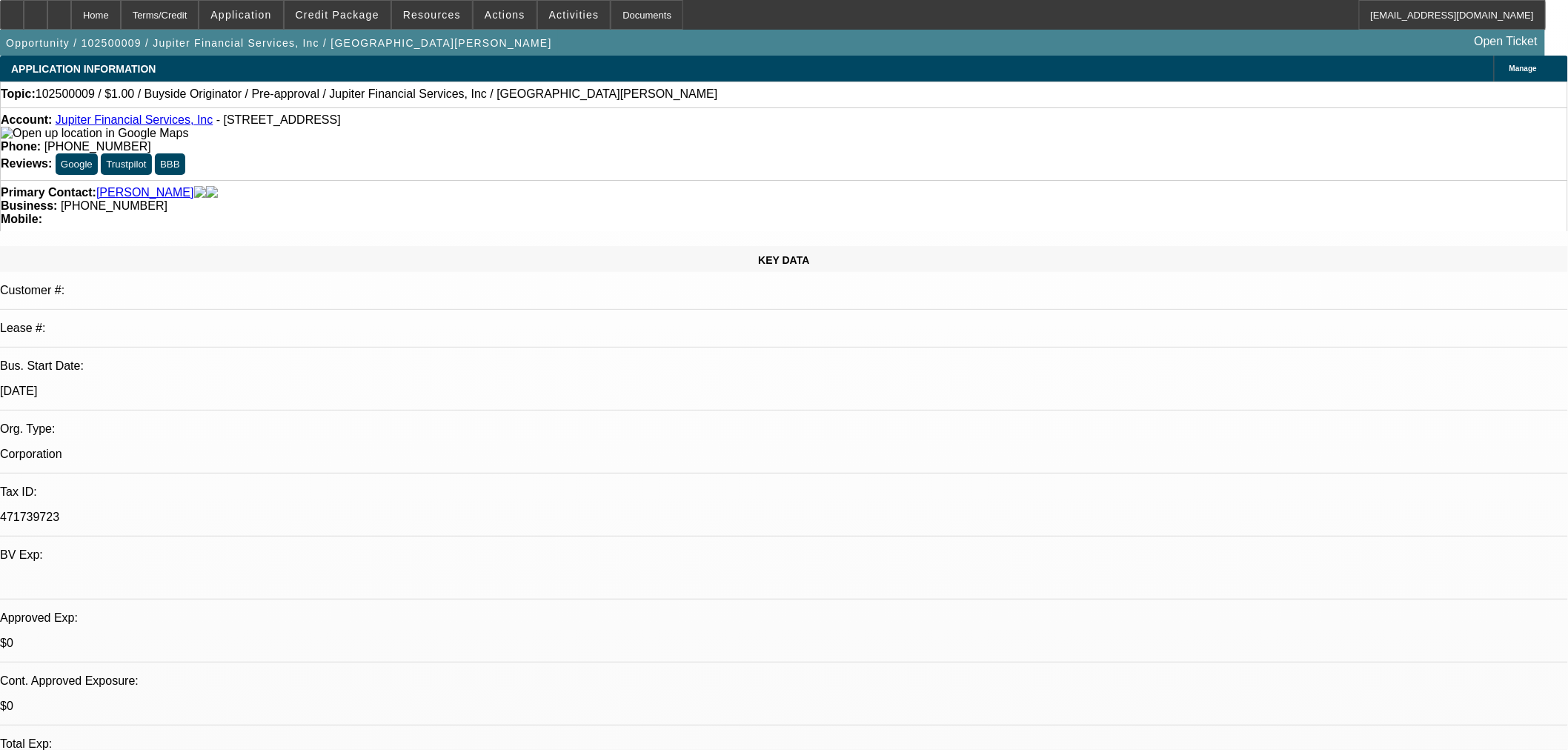
scroll to position [549, 0]
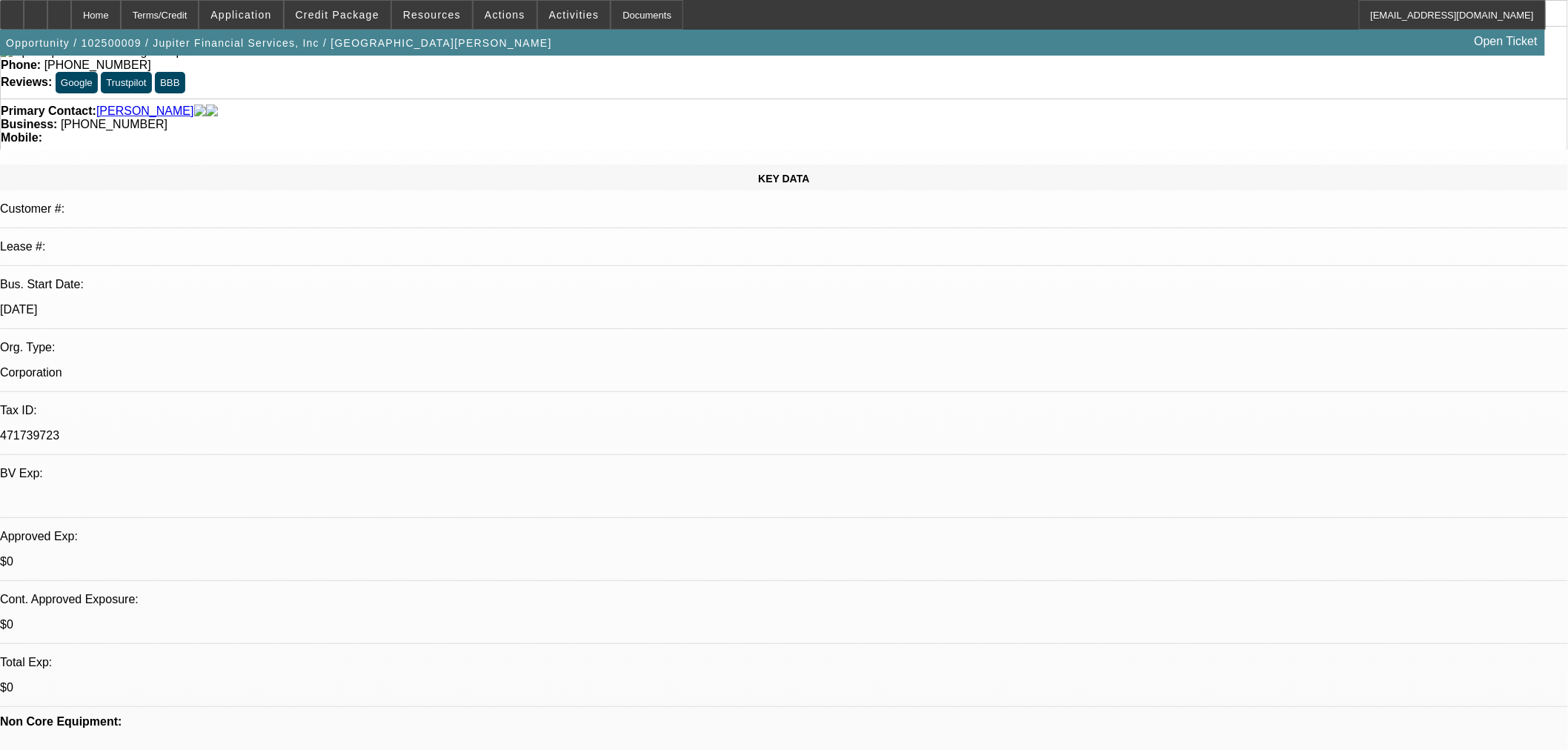
scroll to position [137, 0]
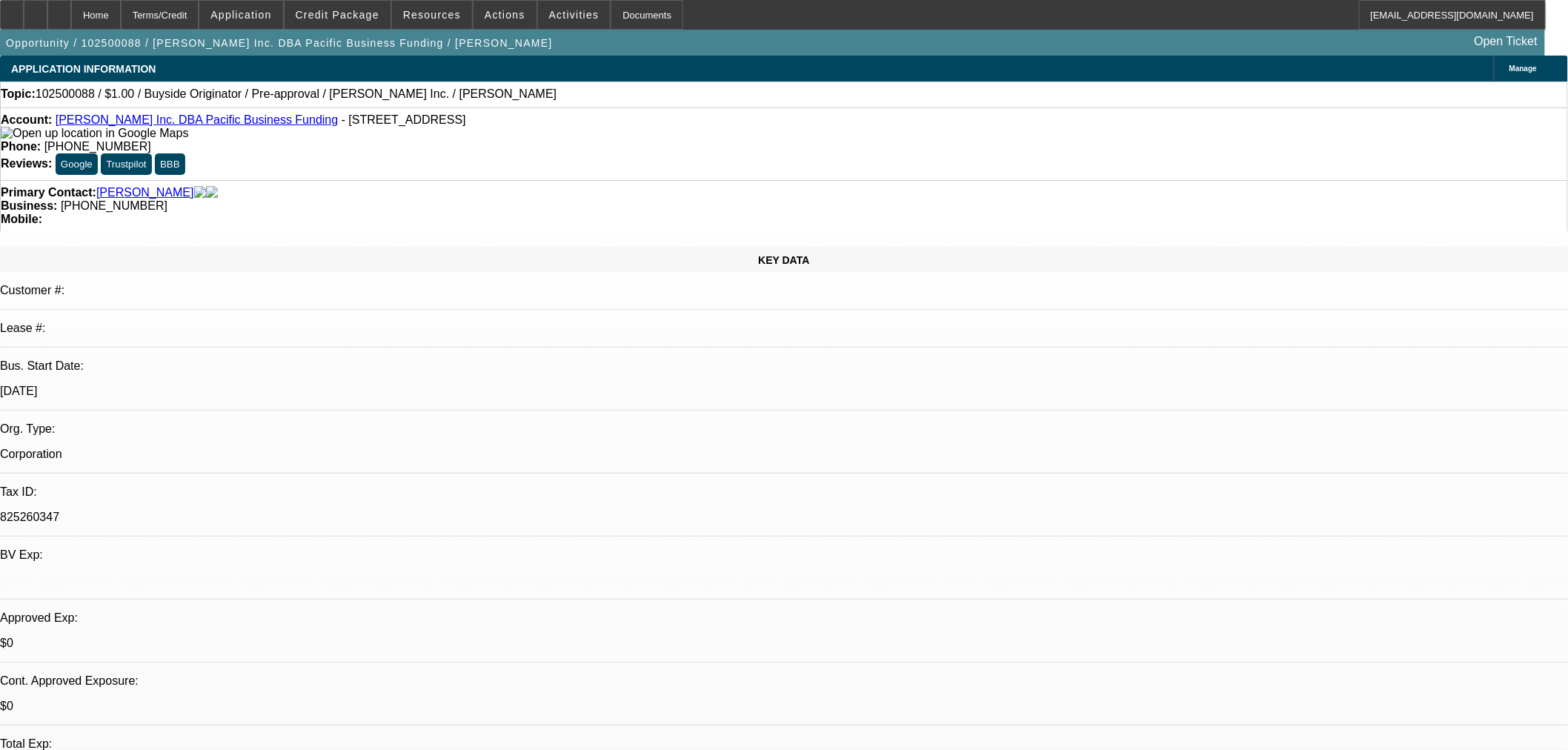
select select "0"
select select "2"
select select "0"
select select "6"
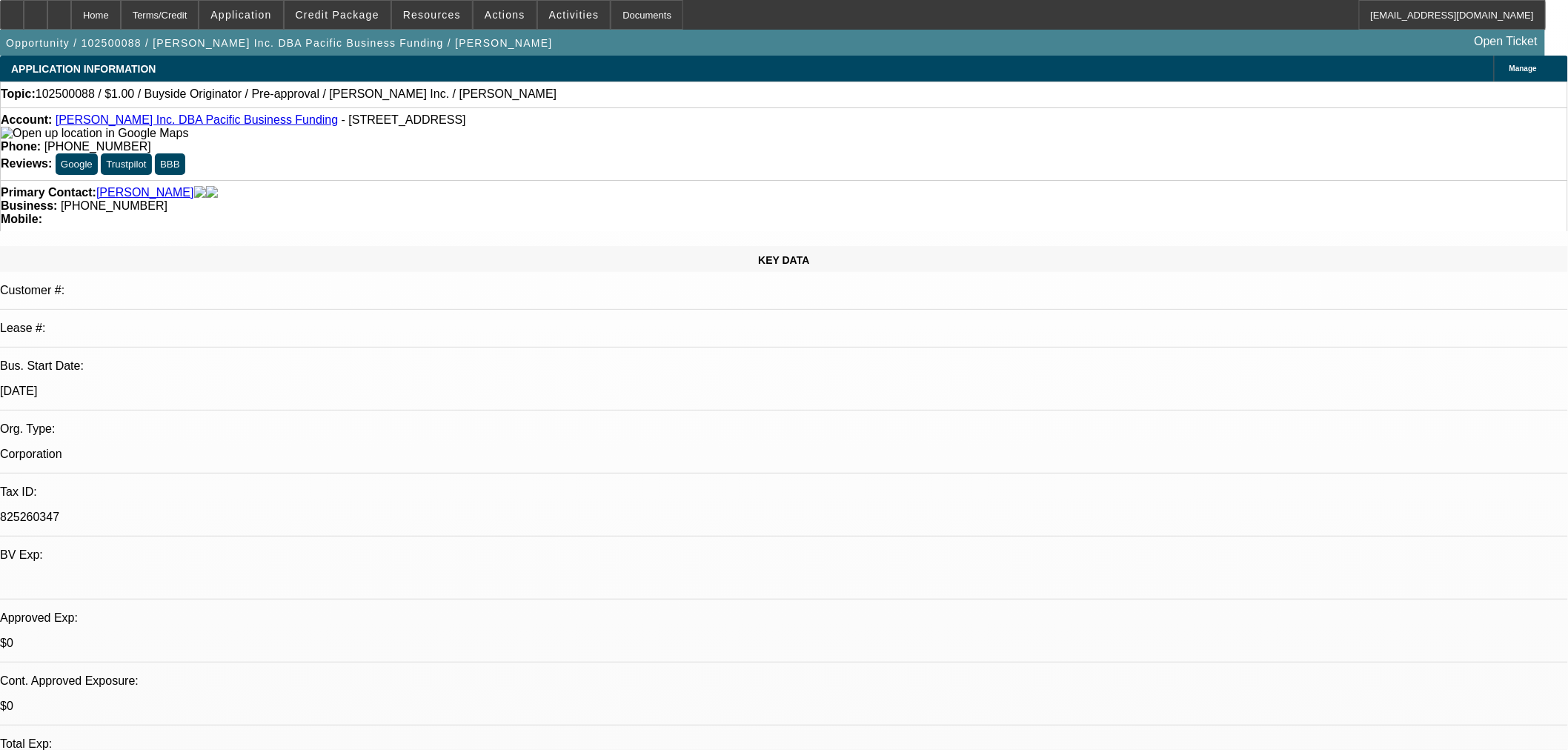
select select "0"
select select "2"
select select "0"
select select "6"
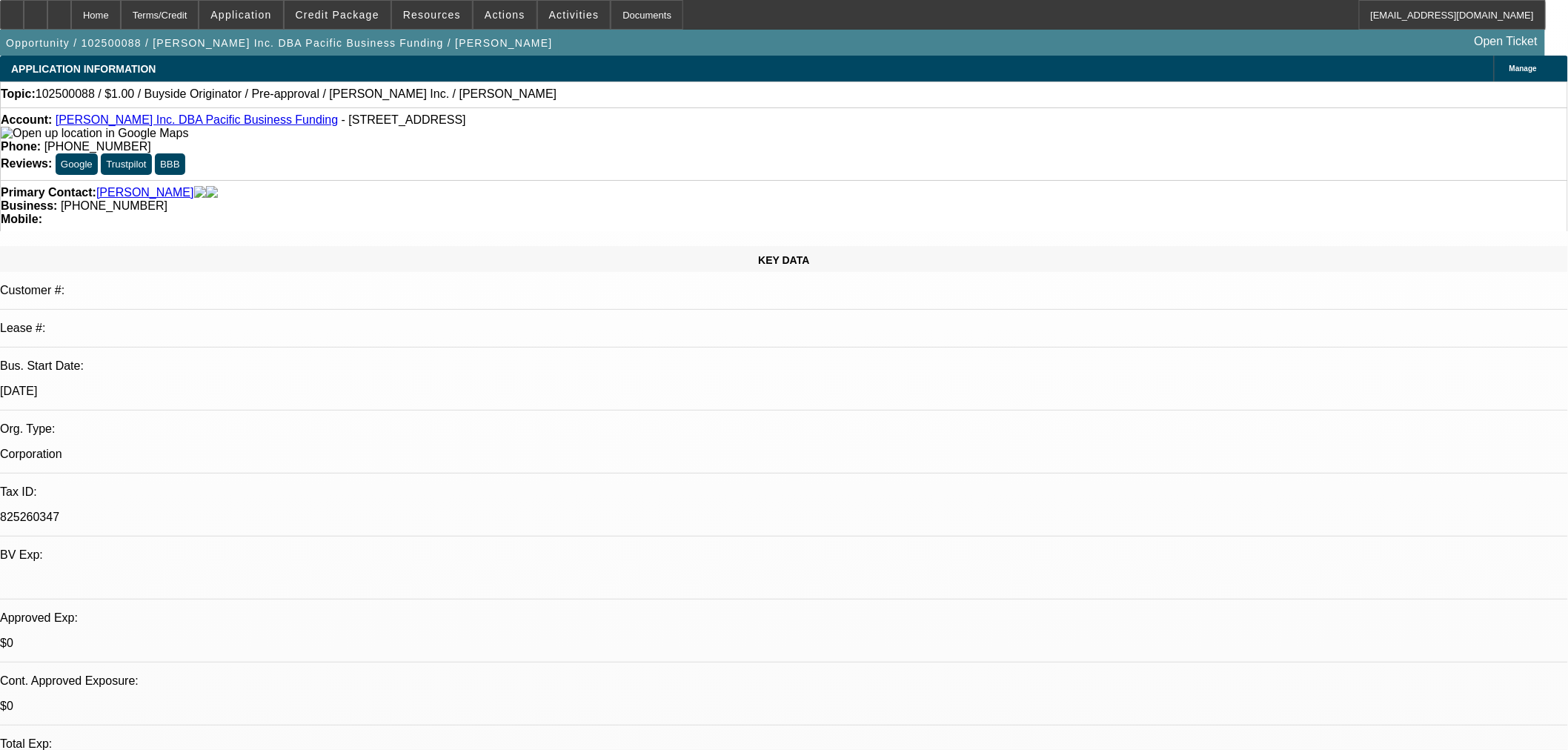
scroll to position [274, 0]
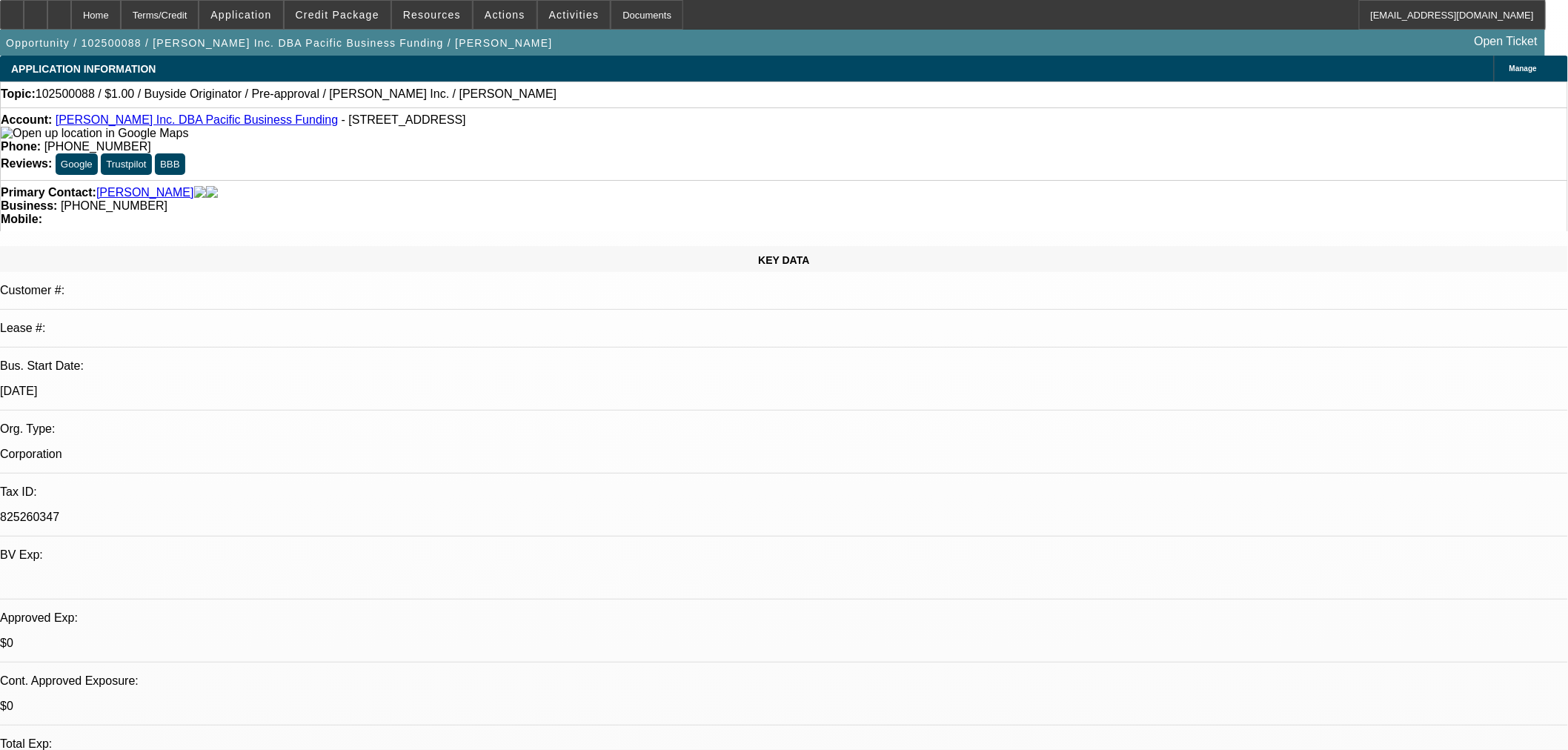
scroll to position [549, 0]
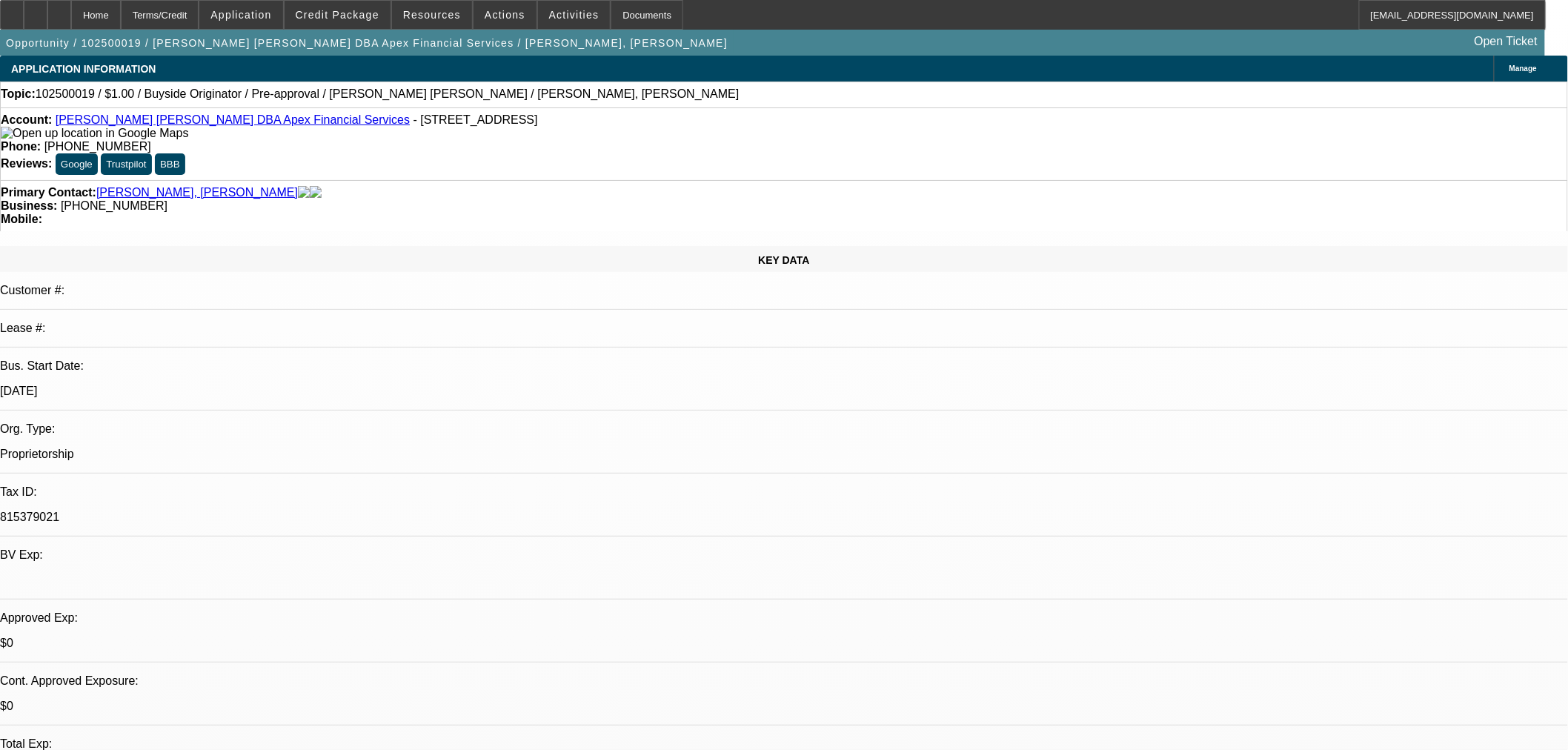
select select "0"
select select "2"
select select "0"
select select "2"
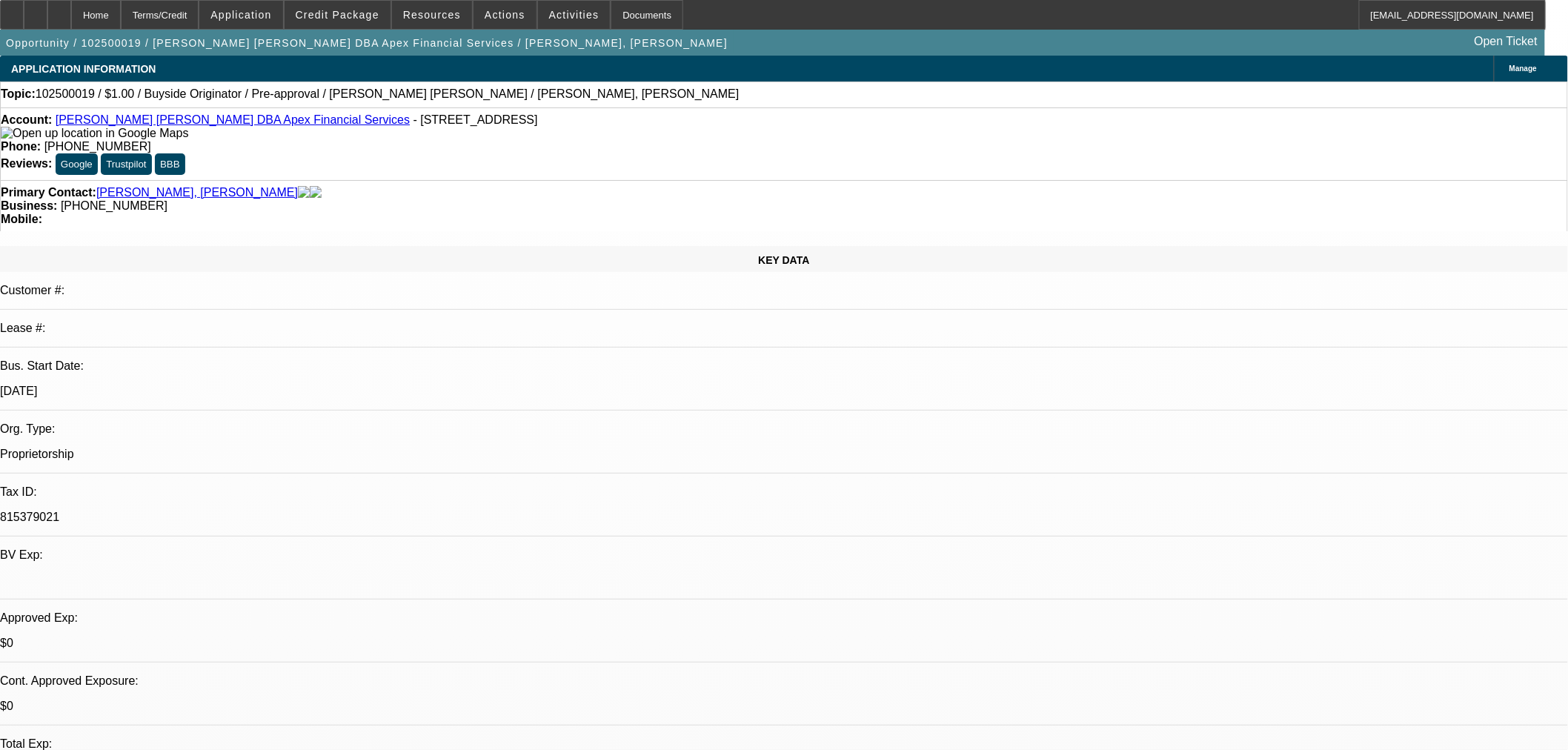
select select "0"
select select "2"
select select "0"
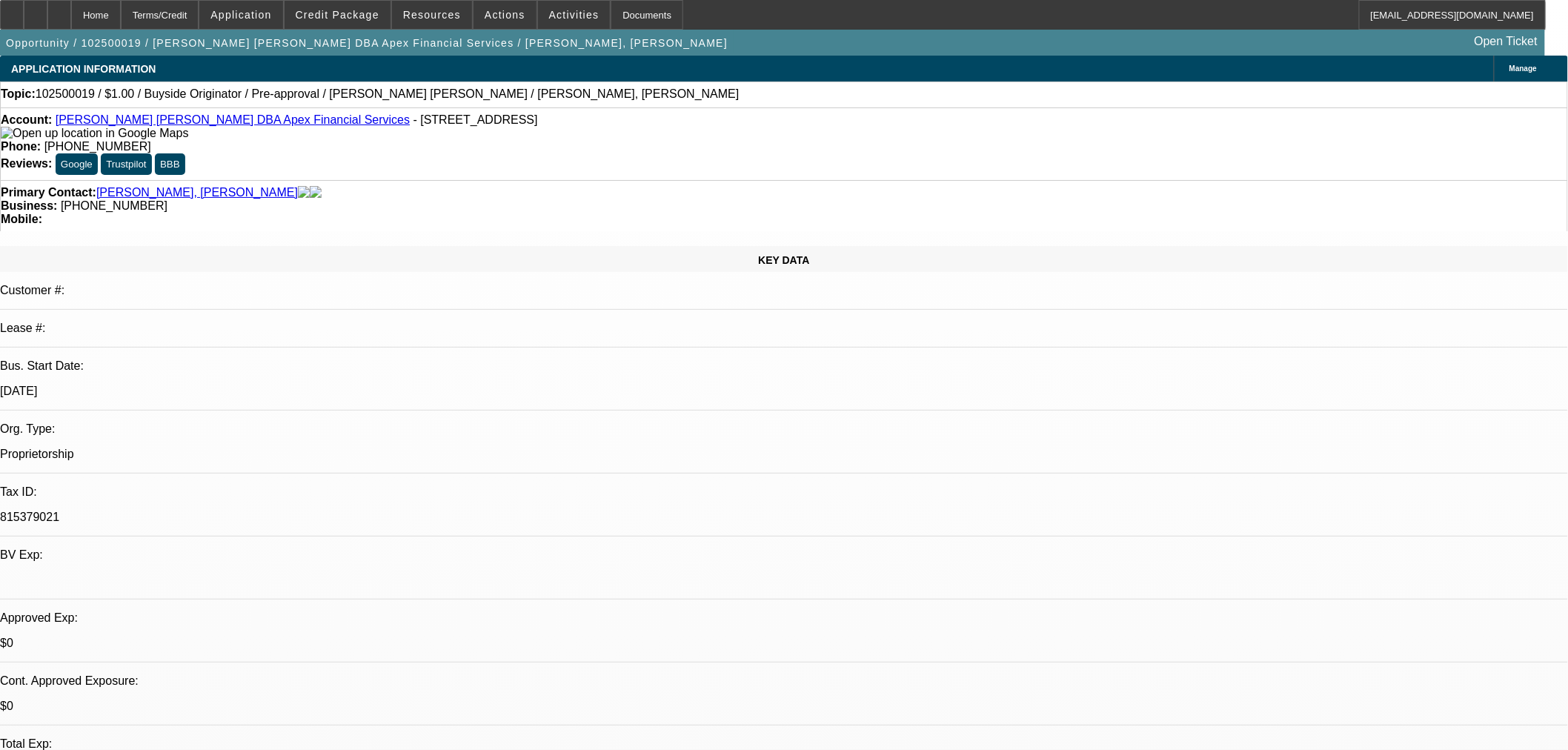
select select "2"
select select "0"
select select "1"
select select "2"
select select "6"
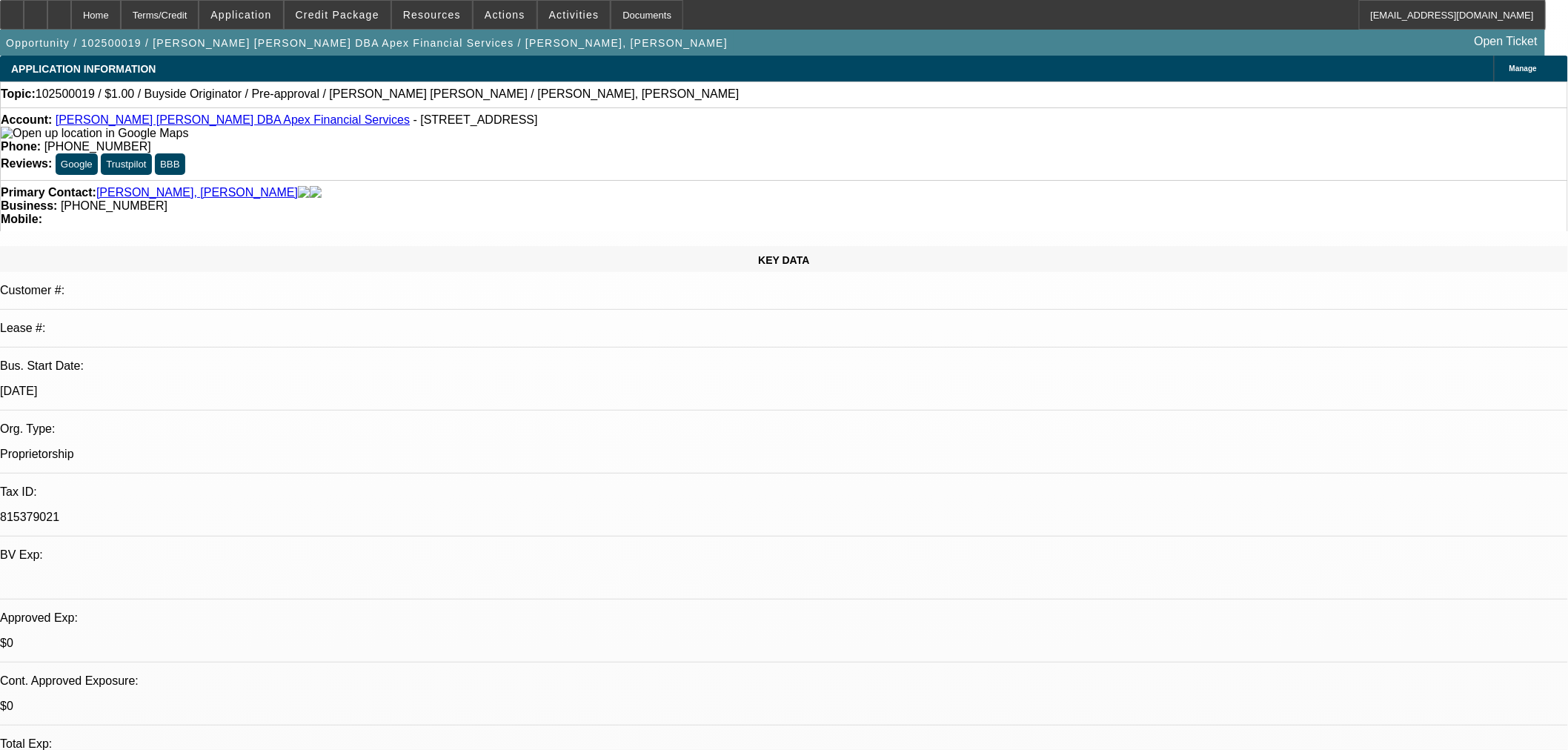
select select "1"
select select "2"
select select "6"
select select "1"
select select "2"
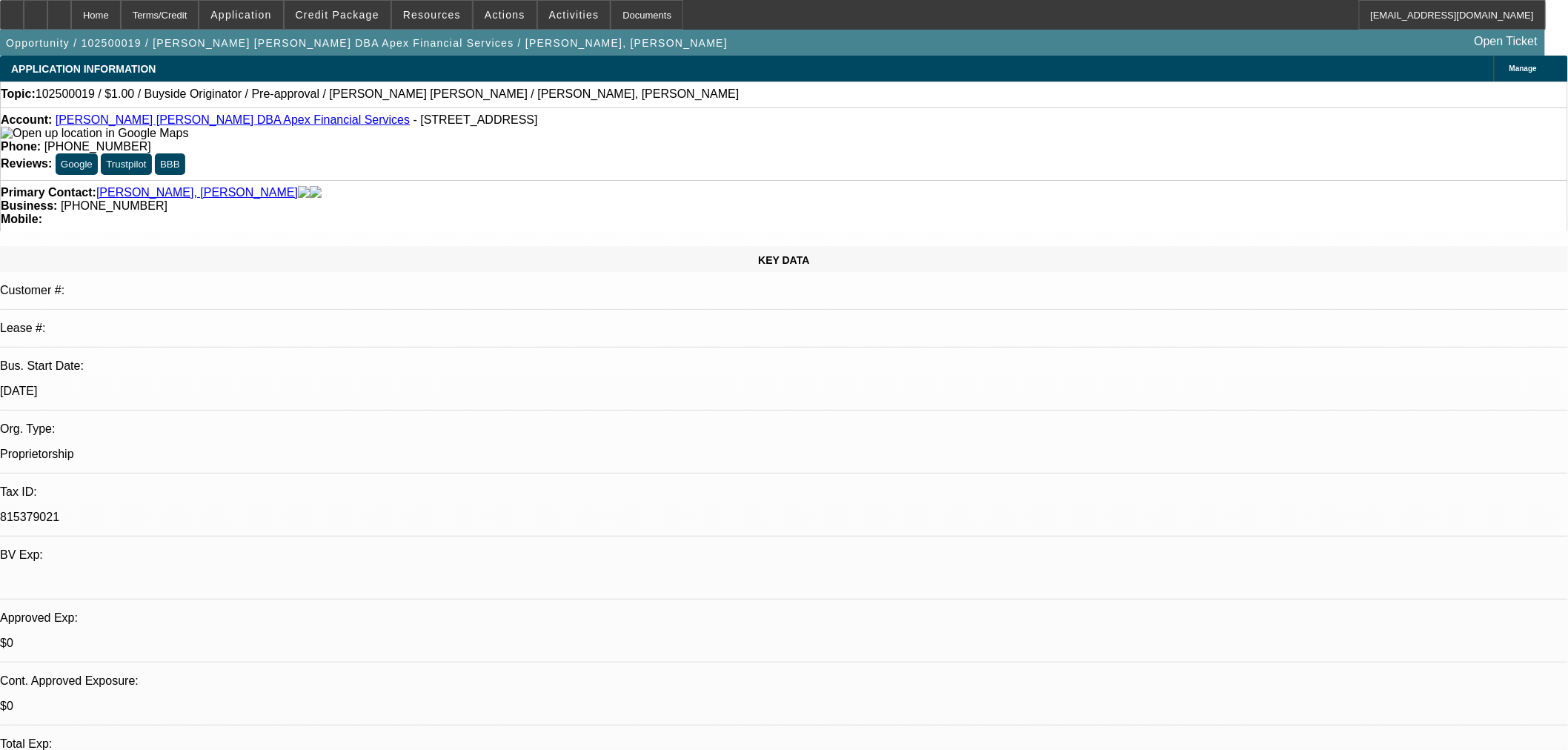
select select "6"
select select "1"
select select "2"
select select "6"
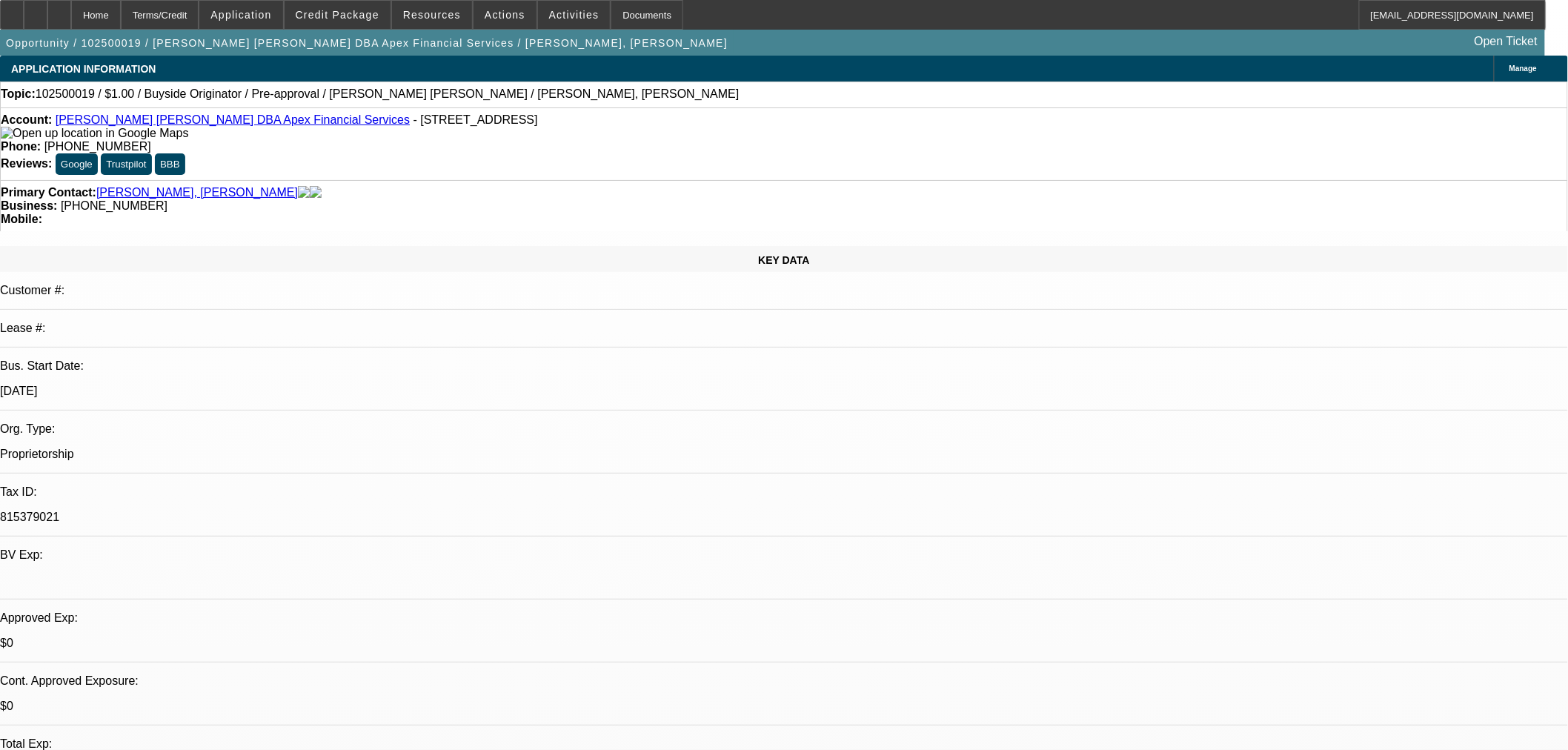
scroll to position [274, 0]
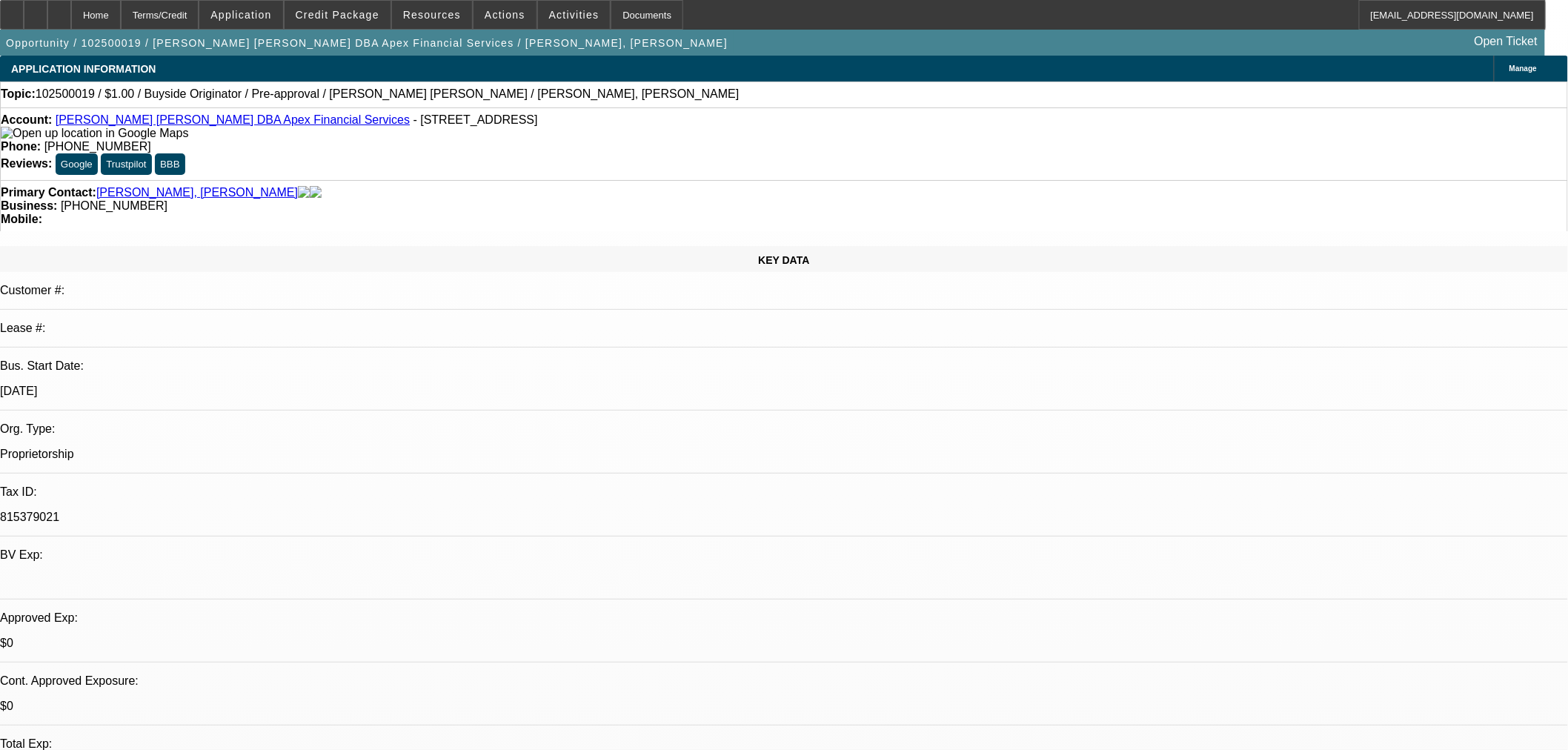
scroll to position [137, 0]
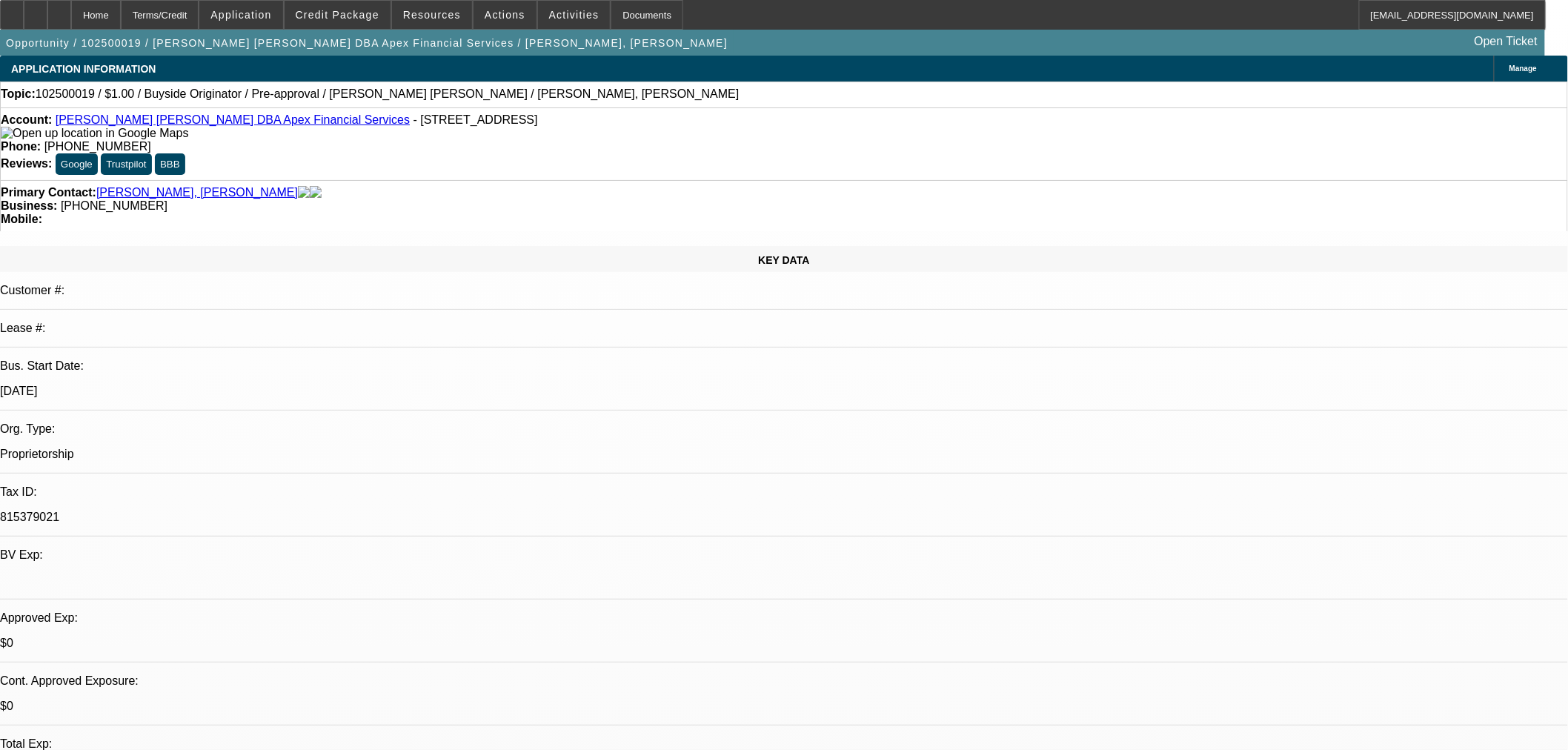
scroll to position [419, 0]
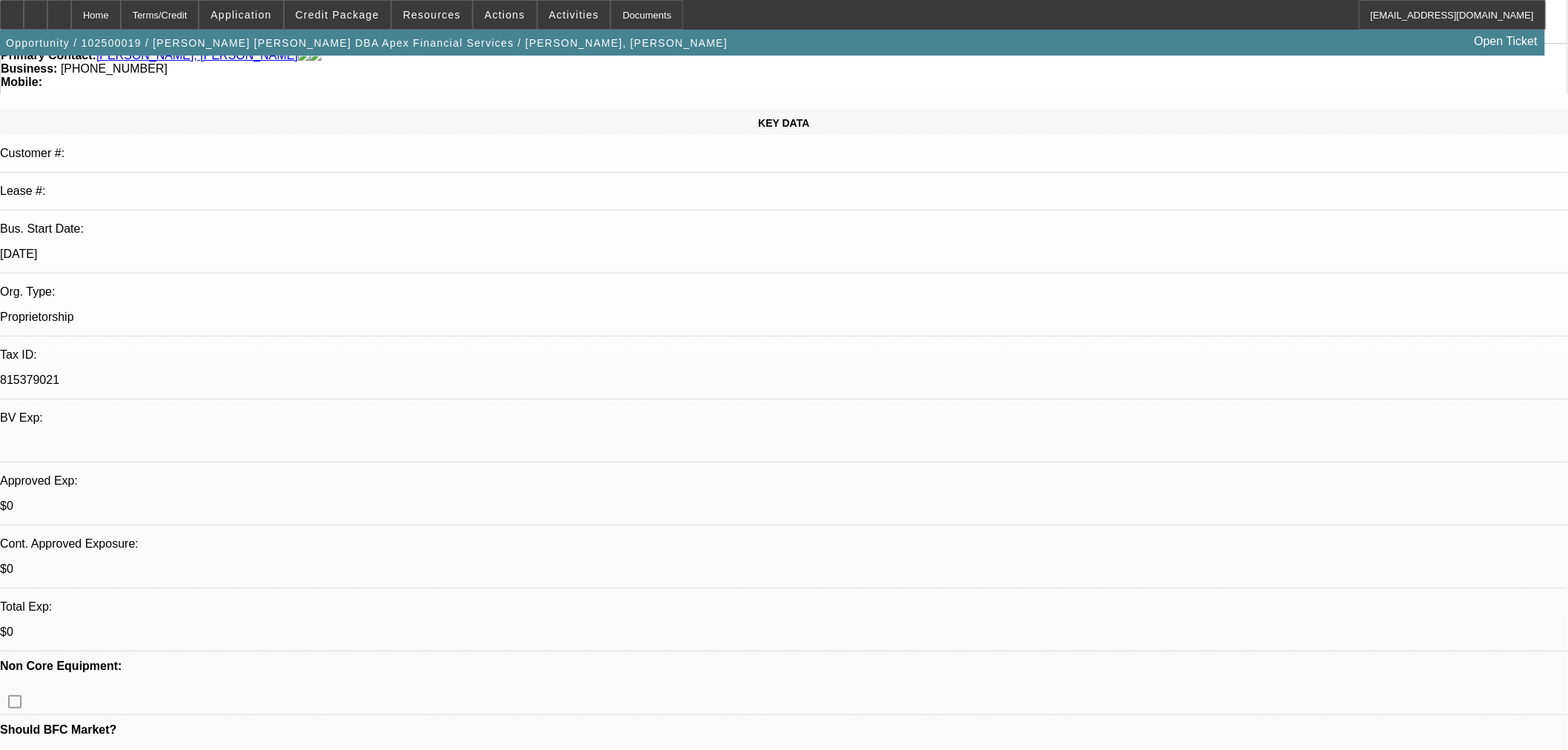
scroll to position [144, 0]
